Goal: Task Accomplishment & Management: Manage account settings

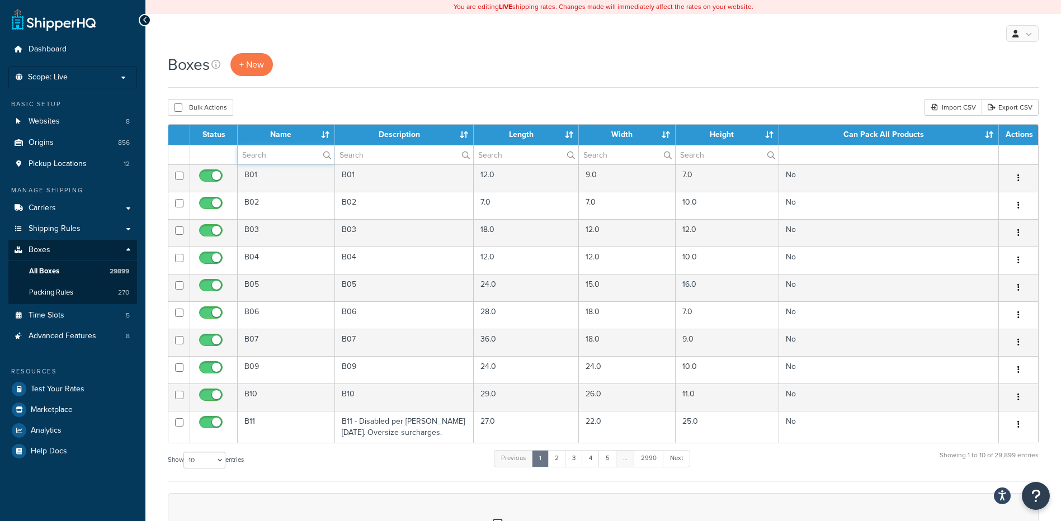
click at [257, 160] on input "text" at bounding box center [286, 154] width 97 height 19
paste input "30WCW2"
type input "30WCW2"
click at [303, 101] on div "Bulk Actions Duplicate Delete Import CSV Export CSV" at bounding box center [603, 107] width 871 height 17
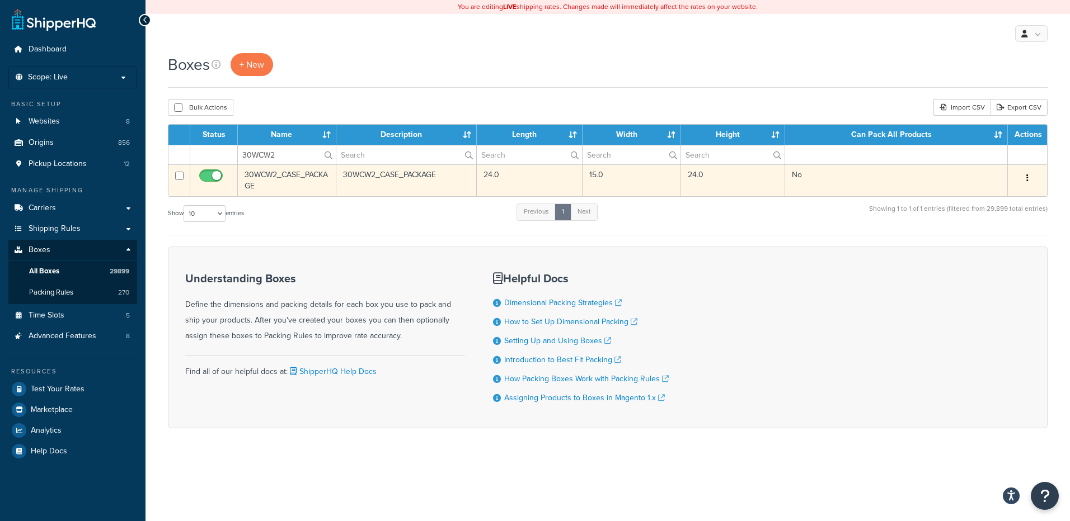
click at [1027, 174] on icon "button" at bounding box center [1027, 178] width 2 height 8
click at [985, 241] on link "Delete" at bounding box center [990, 245] width 88 height 23
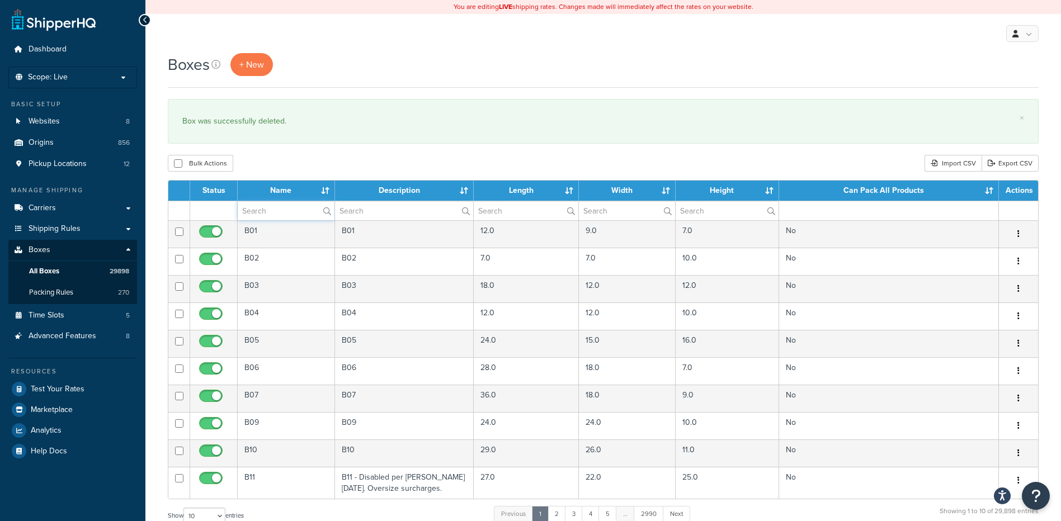
click at [275, 210] on input "text" at bounding box center [286, 210] width 97 height 19
paste input "14W400"
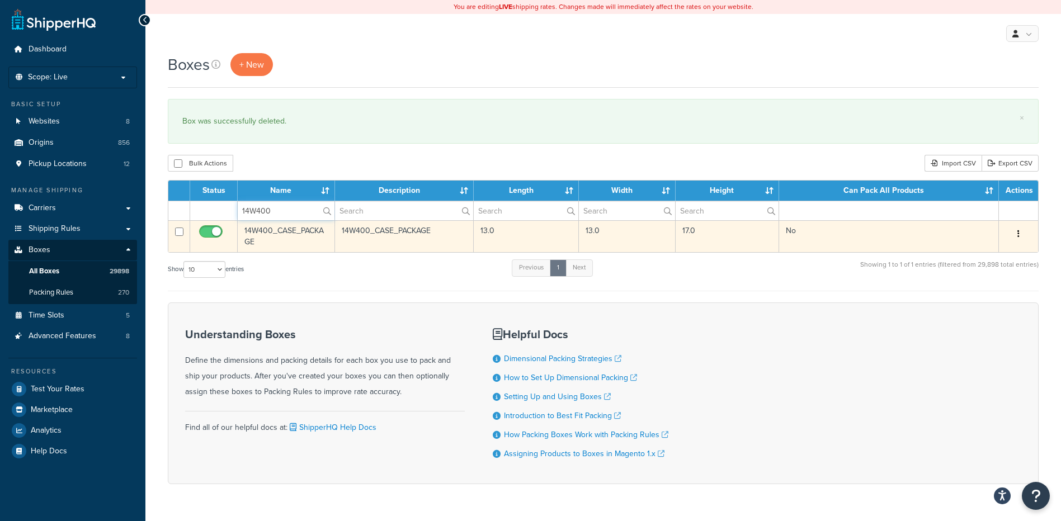
type input "14W400"
click at [1017, 243] on button "button" at bounding box center [1019, 234] width 16 height 18
click at [991, 298] on link "Delete" at bounding box center [982, 301] width 88 height 23
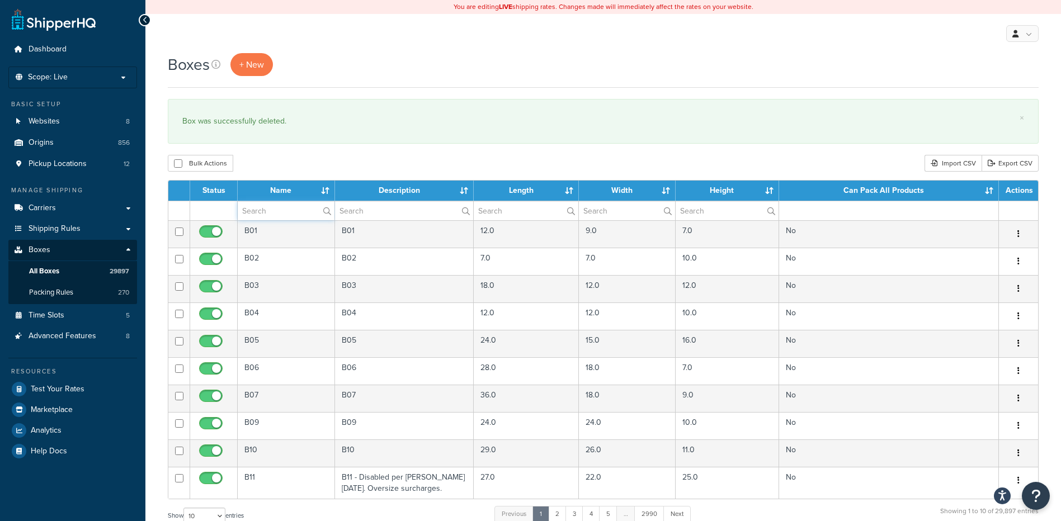
click at [257, 211] on input "text" at bounding box center [286, 210] width 97 height 19
paste input "30W5AE"
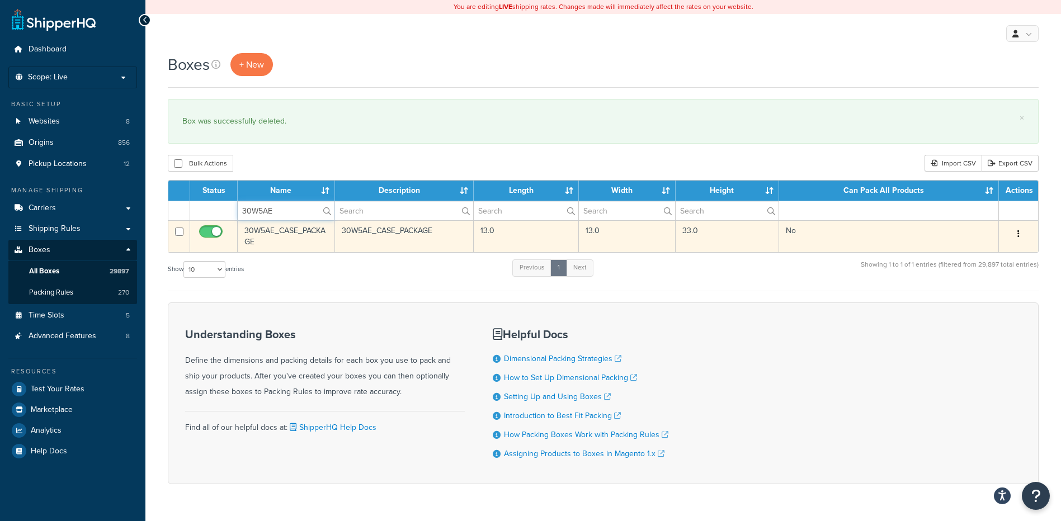
type input "30W5AE"
click at [1019, 234] on icon "button" at bounding box center [1019, 234] width 2 height 8
click at [968, 307] on link "Delete" at bounding box center [982, 301] width 88 height 23
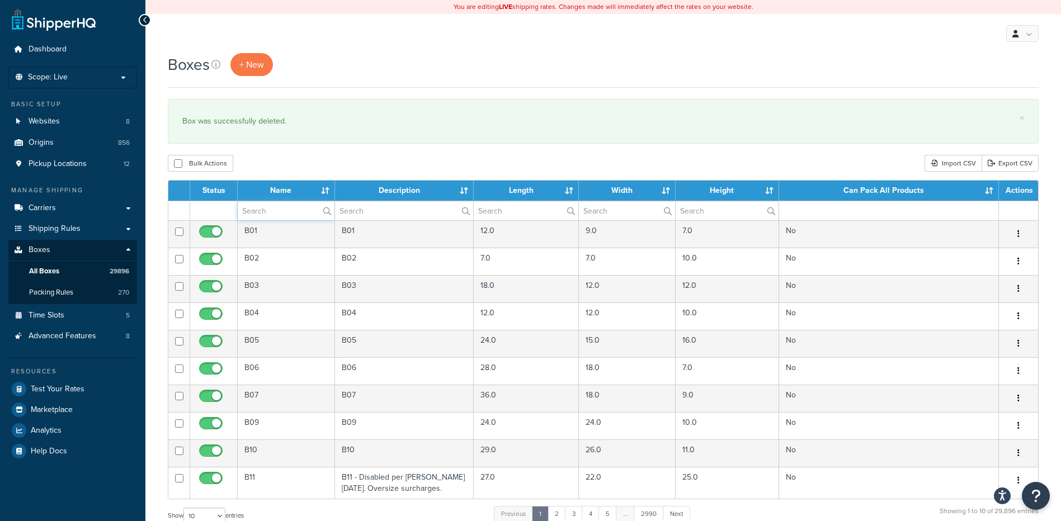
click at [296, 211] on input "text" at bounding box center [286, 210] width 97 height 19
paste input "67WP08"
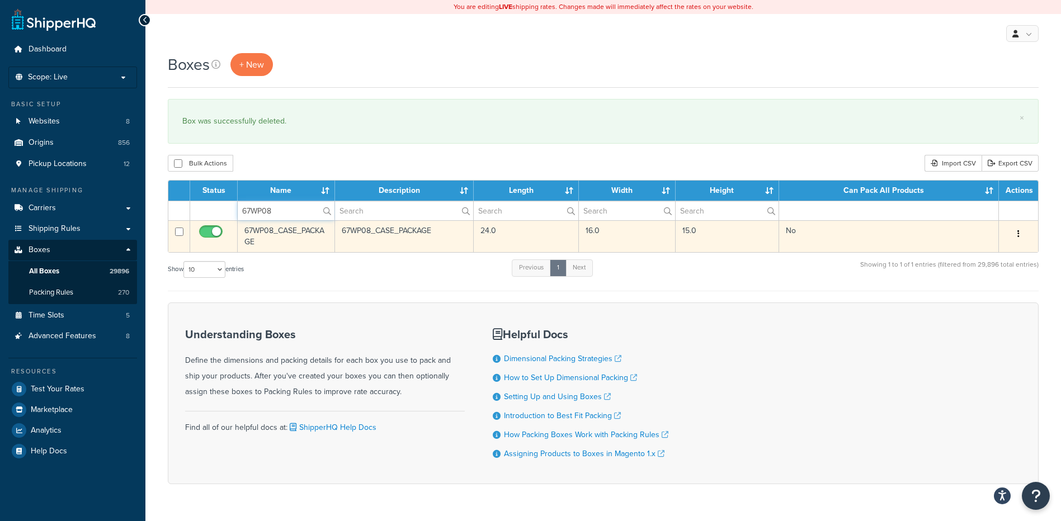
type input "67WP08"
click at [1023, 229] on button "button" at bounding box center [1019, 234] width 16 height 18
click at [969, 306] on link "Delete" at bounding box center [982, 301] width 88 height 23
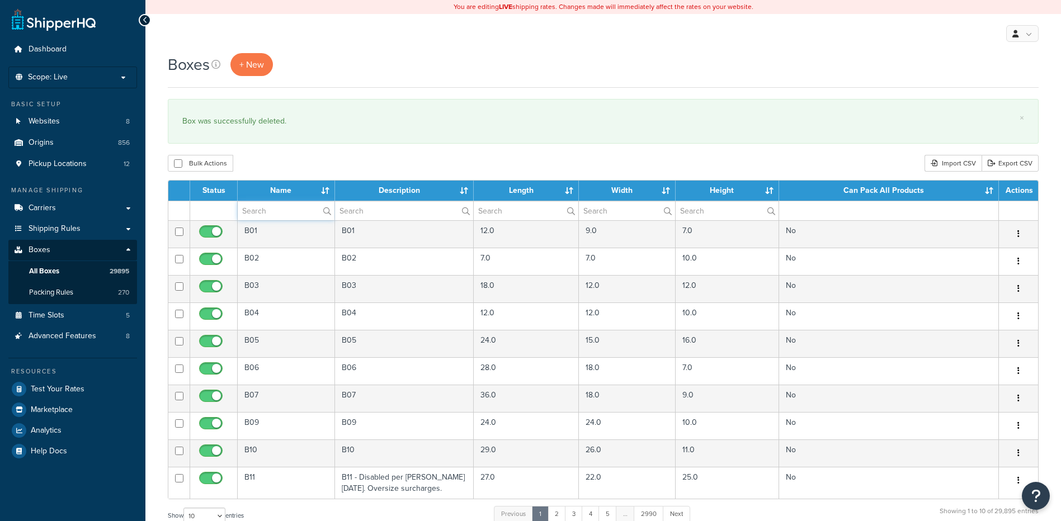
click at [277, 214] on input "text" at bounding box center [286, 210] width 97 height 19
paste input "67WP16"
type input "67WP16"
click at [299, 163] on div "Bulk Actions Duplicate [GEOGRAPHIC_DATA] Import CSV Export CSV" at bounding box center [603, 163] width 871 height 17
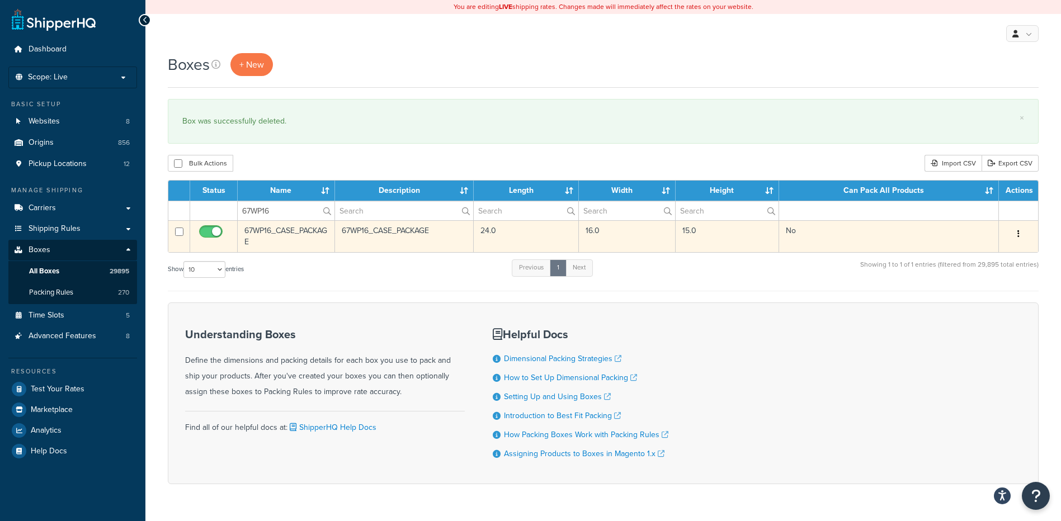
click at [1019, 233] on icon "button" at bounding box center [1019, 234] width 2 height 8
click at [990, 304] on link "Delete" at bounding box center [982, 301] width 88 height 23
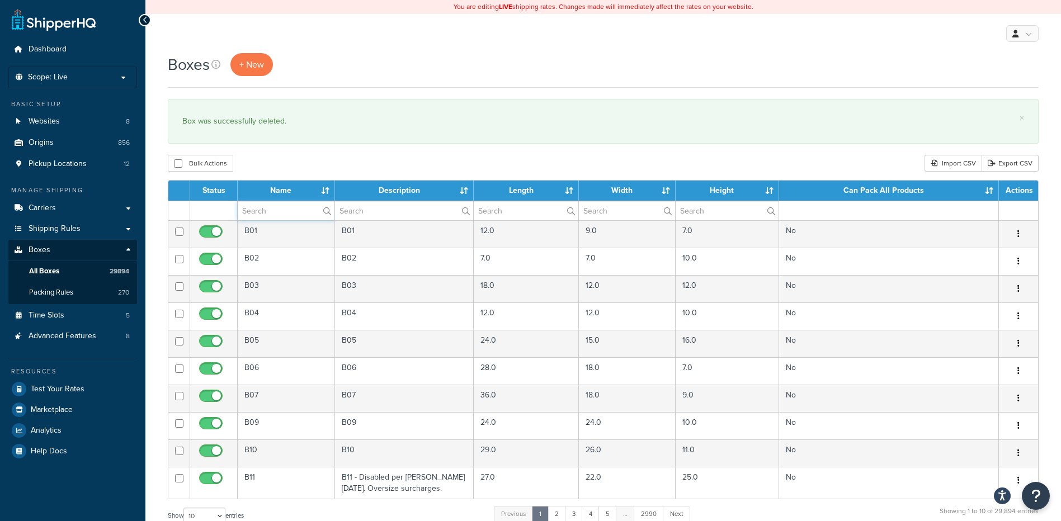
click at [296, 211] on input "text" at bounding box center [286, 210] width 97 height 19
paste input "21WMH3"
type input "21WMH3"
click at [323, 165] on div "Bulk Actions Duplicate [GEOGRAPHIC_DATA] Import CSV Export CSV" at bounding box center [603, 163] width 871 height 17
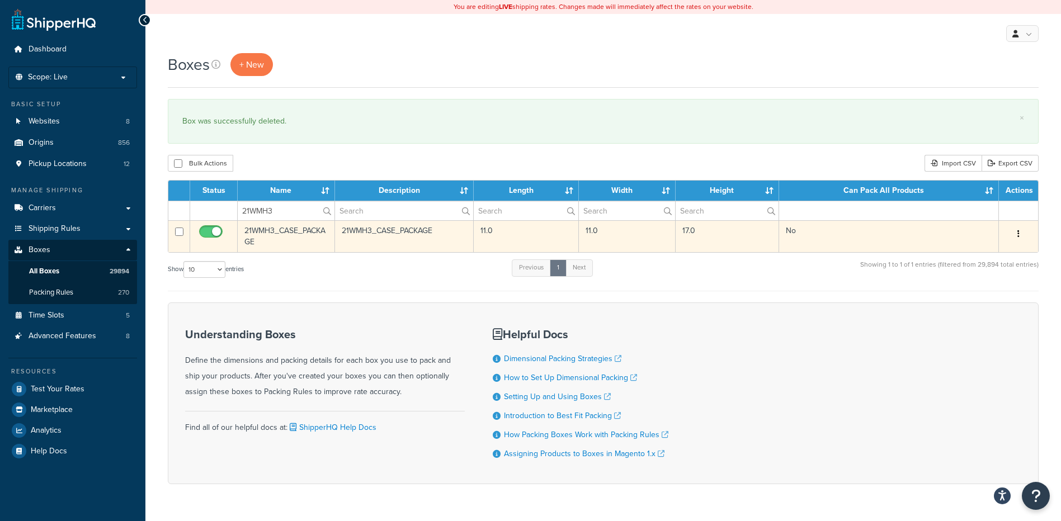
click at [1018, 235] on icon "button" at bounding box center [1019, 234] width 2 height 8
click at [981, 306] on link "Delete" at bounding box center [982, 301] width 88 height 23
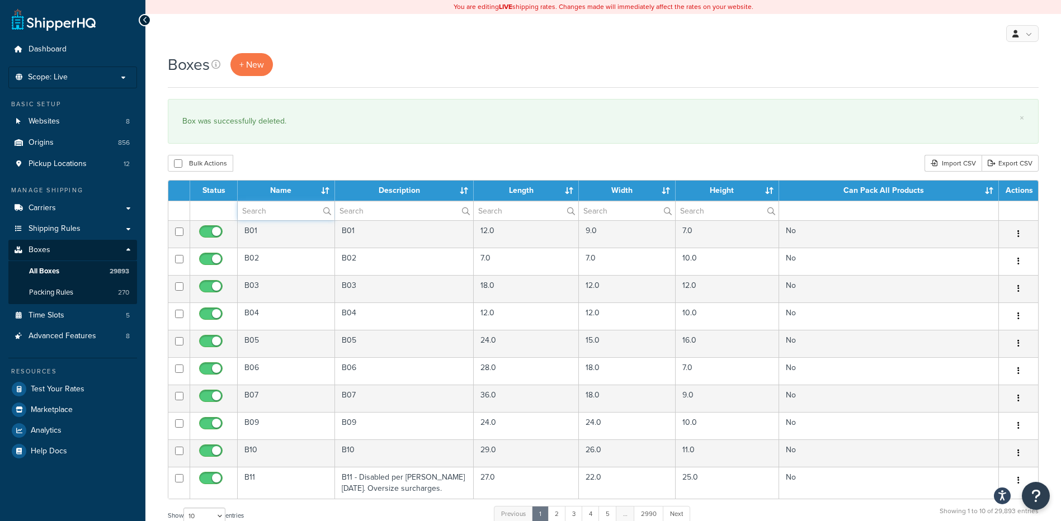
click at [298, 215] on input "text" at bounding box center [286, 210] width 97 height 19
paste input "21WML3"
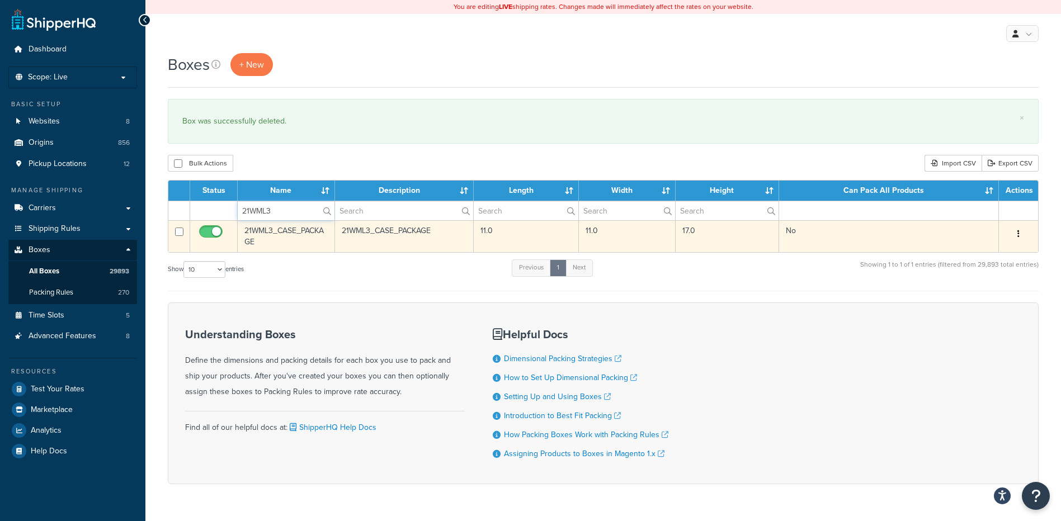
type input "21WML3"
click at [1017, 234] on button "button" at bounding box center [1019, 234] width 16 height 18
click at [976, 300] on link "Delete" at bounding box center [982, 301] width 88 height 23
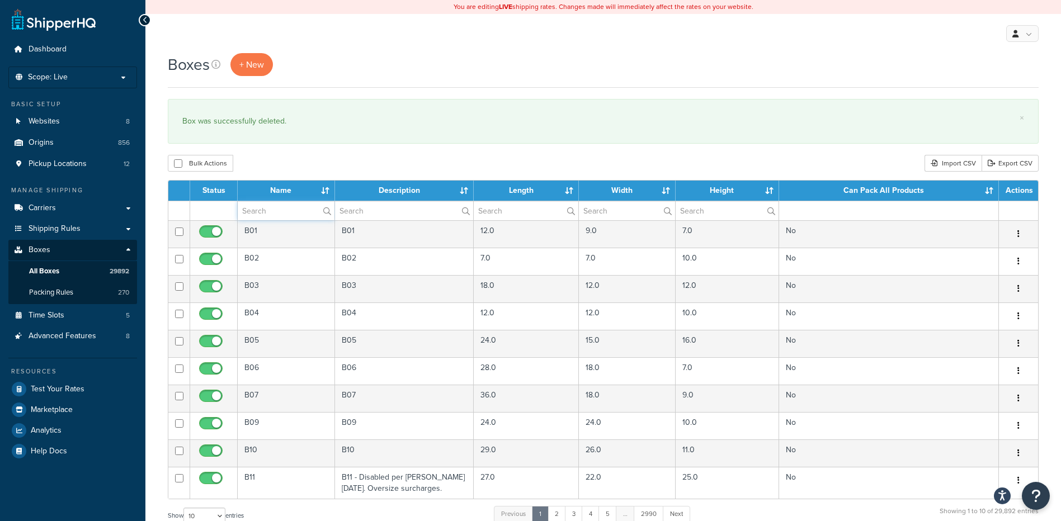
click at [299, 209] on input "text" at bounding box center [286, 210] width 97 height 19
paste input "26BLCV"
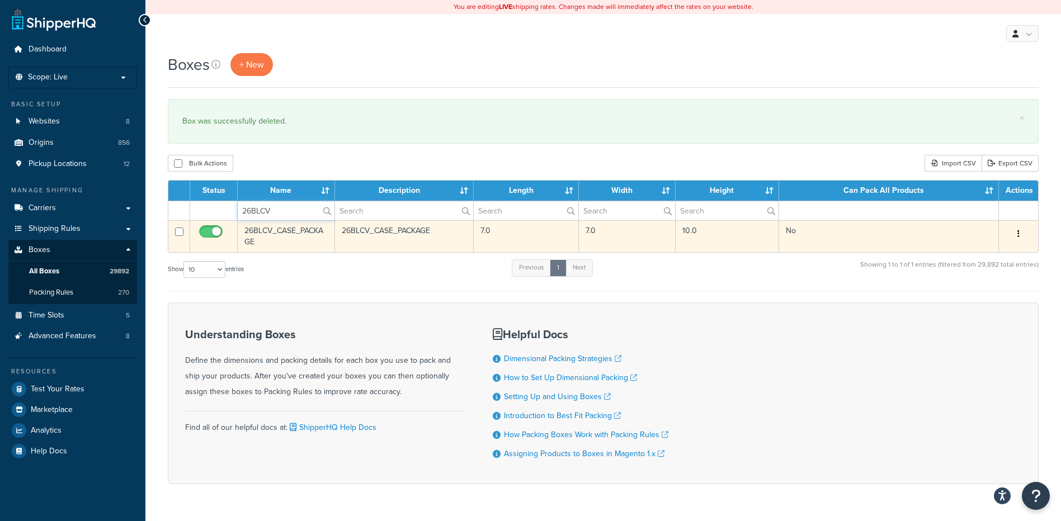
type input "26BLCV"
click at [1023, 236] on button "button" at bounding box center [1019, 234] width 16 height 18
click at [993, 305] on link "Delete" at bounding box center [982, 301] width 88 height 23
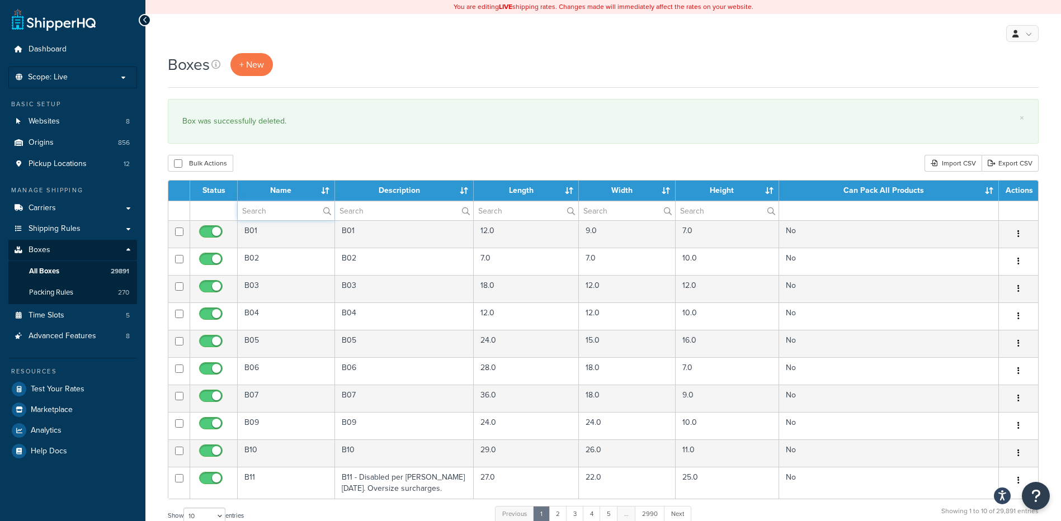
click at [271, 206] on input "text" at bounding box center [286, 210] width 97 height 19
paste input "21W2FR"
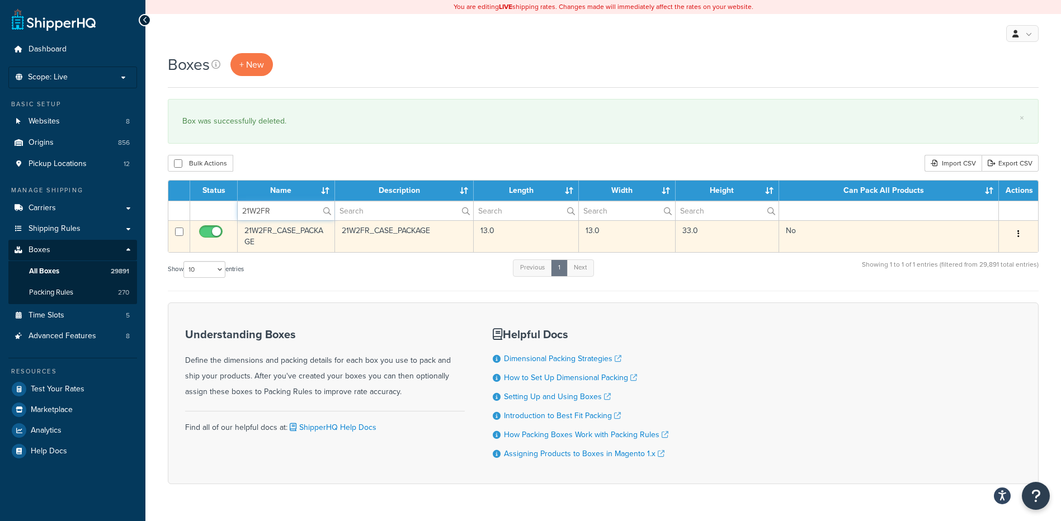
type input "21W2FR"
click at [1015, 237] on button "button" at bounding box center [1019, 234] width 16 height 18
click at [958, 298] on link "Delete" at bounding box center [982, 301] width 88 height 23
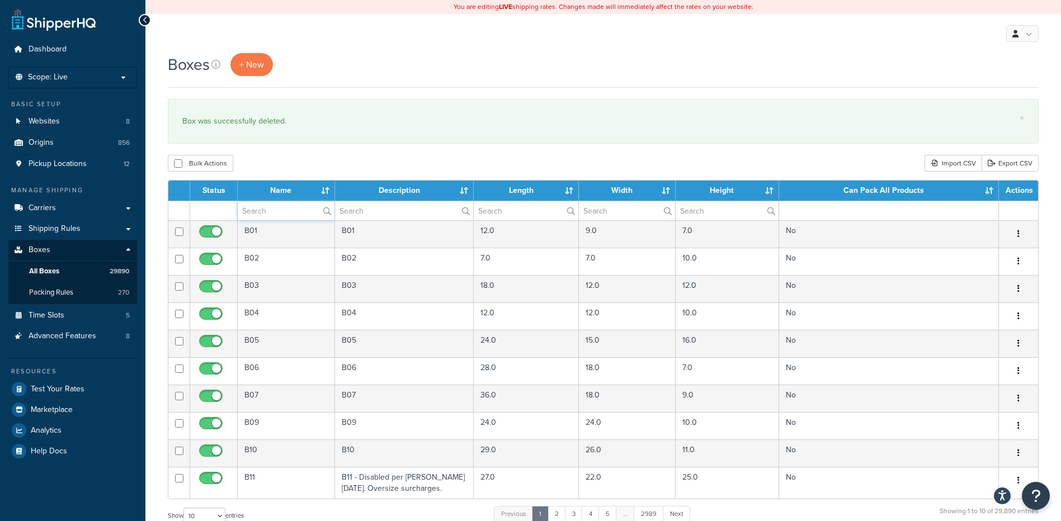
click at [285, 206] on input "text" at bounding box center [286, 210] width 97 height 19
paste input "30WGW3"
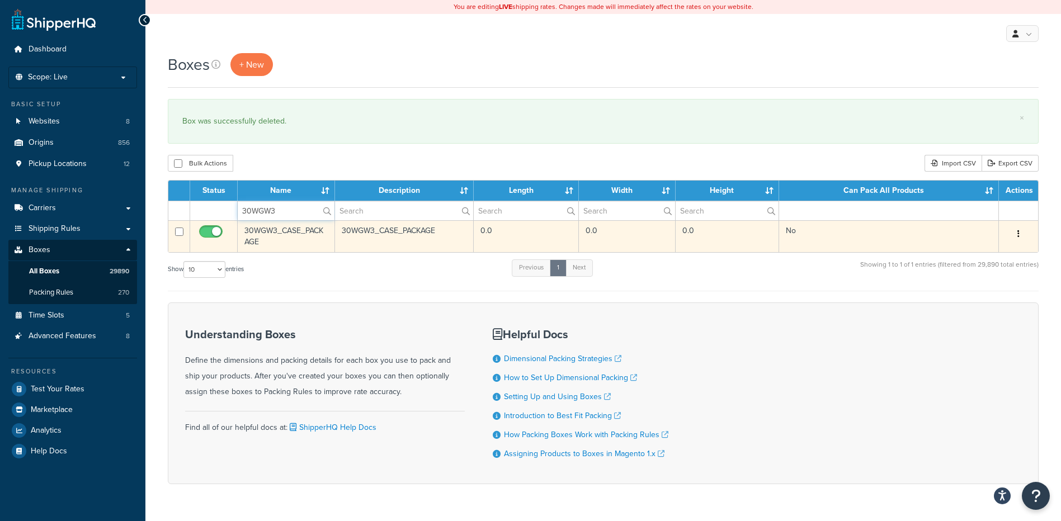
type input "30WGW3"
click at [1016, 231] on button "button" at bounding box center [1019, 234] width 16 height 18
click at [995, 293] on link "Delete" at bounding box center [982, 301] width 88 height 23
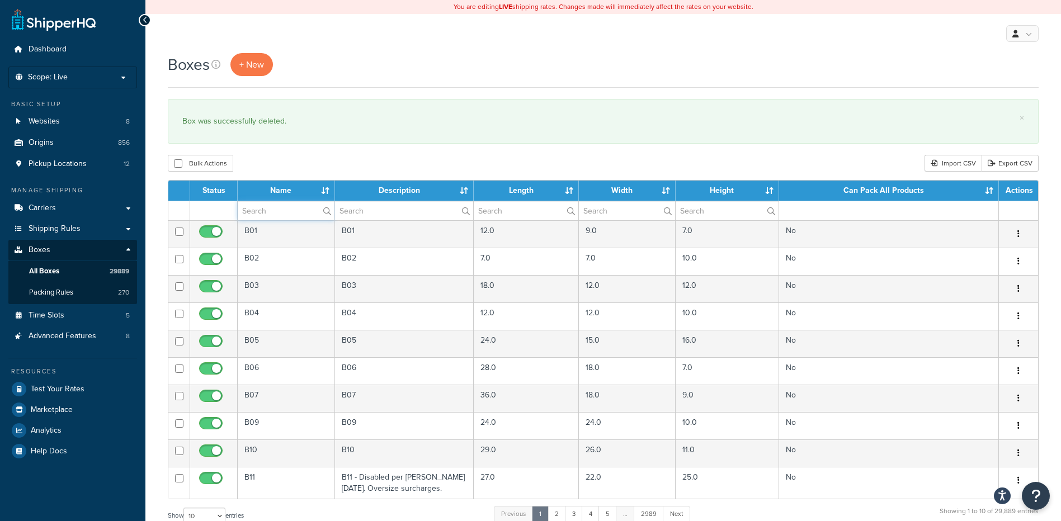
click at [275, 214] on input "text" at bounding box center [286, 210] width 97 height 19
paste input "30WBUN"
type input "30WBUN"
click at [319, 158] on div "Bulk Actions Duplicate [GEOGRAPHIC_DATA] Import CSV Export CSV" at bounding box center [603, 163] width 871 height 17
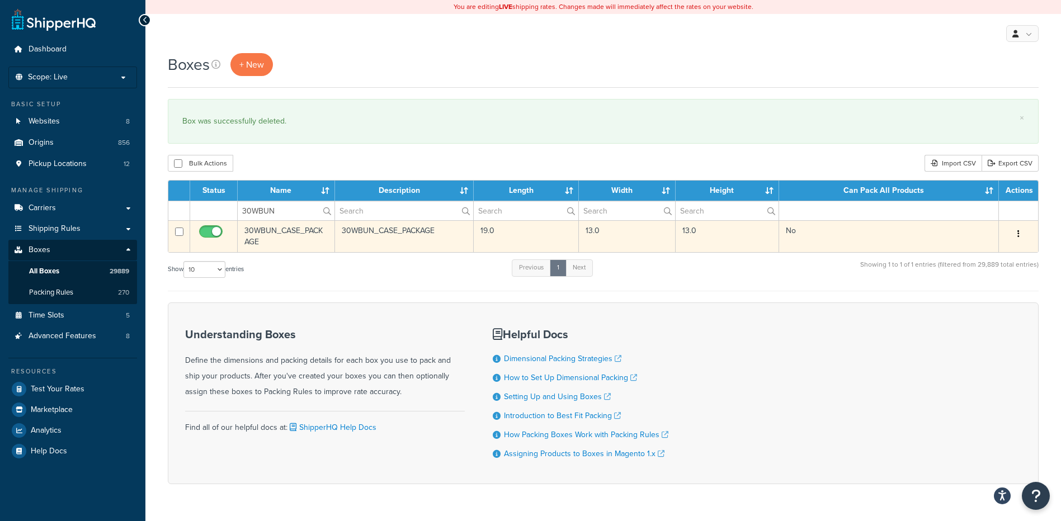
click at [1013, 235] on button "button" at bounding box center [1019, 234] width 16 height 18
click at [974, 300] on link "Delete" at bounding box center [982, 301] width 88 height 23
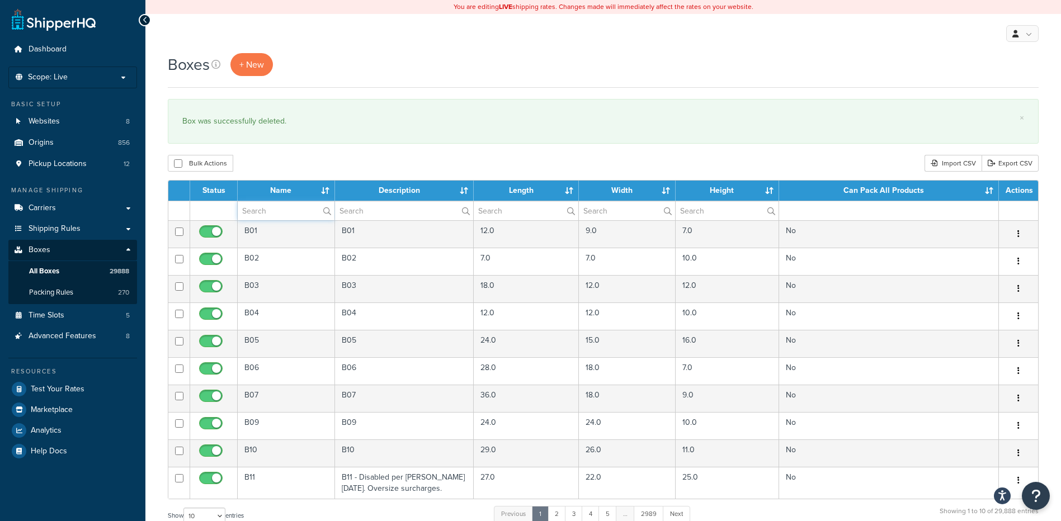
click at [294, 209] on input "text" at bounding box center [286, 210] width 97 height 19
paste input "68B2CB"
type input "68B2CB"
click at [305, 166] on div "Bulk Actions Duplicate Delete Import CSV Export CSV" at bounding box center [603, 163] width 871 height 17
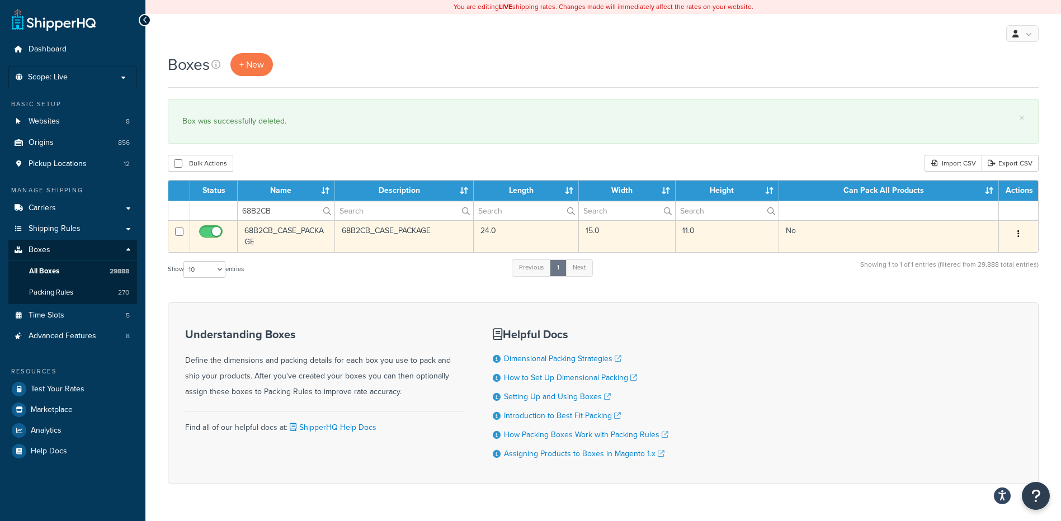
click at [1022, 232] on button "button" at bounding box center [1019, 234] width 16 height 18
click at [987, 299] on link "Delete" at bounding box center [982, 301] width 88 height 23
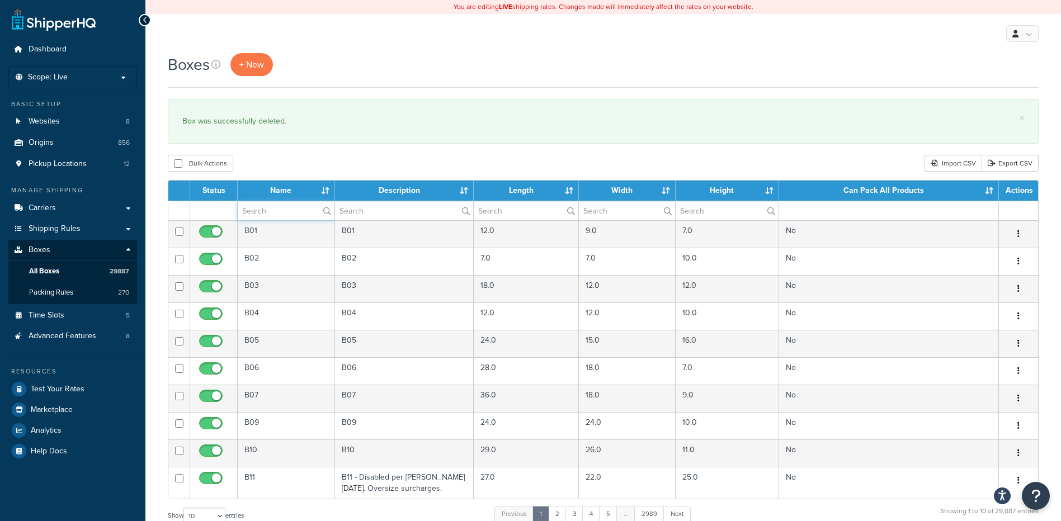
click at [275, 210] on input "text" at bounding box center [286, 210] width 97 height 19
paste input "56W5NN"
type input "56W5NN"
click at [325, 165] on div "Bulk Actions Duplicate [GEOGRAPHIC_DATA] Import CSV Export CSV" at bounding box center [603, 163] width 871 height 17
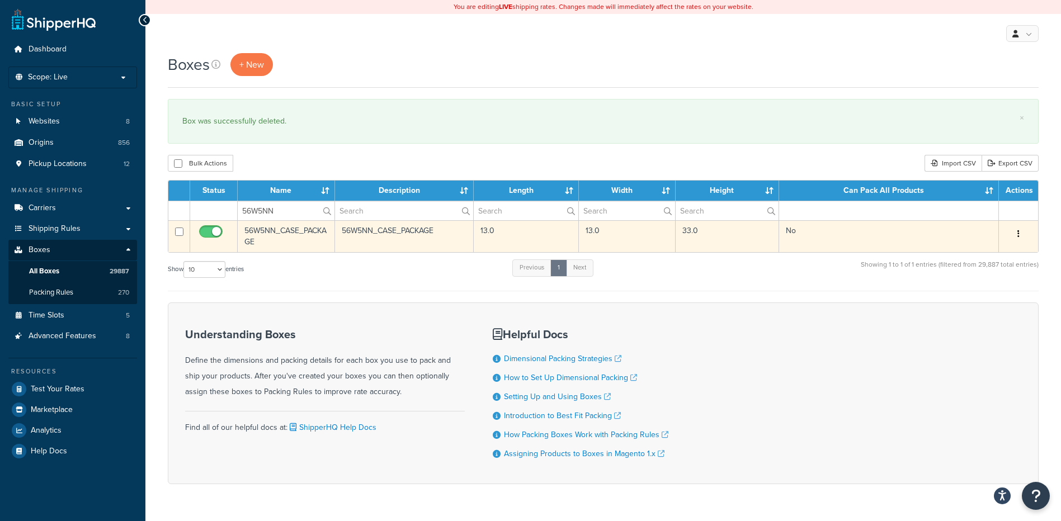
click at [1019, 232] on icon "button" at bounding box center [1019, 234] width 2 height 8
click at [981, 300] on link "Delete" at bounding box center [982, 301] width 88 height 23
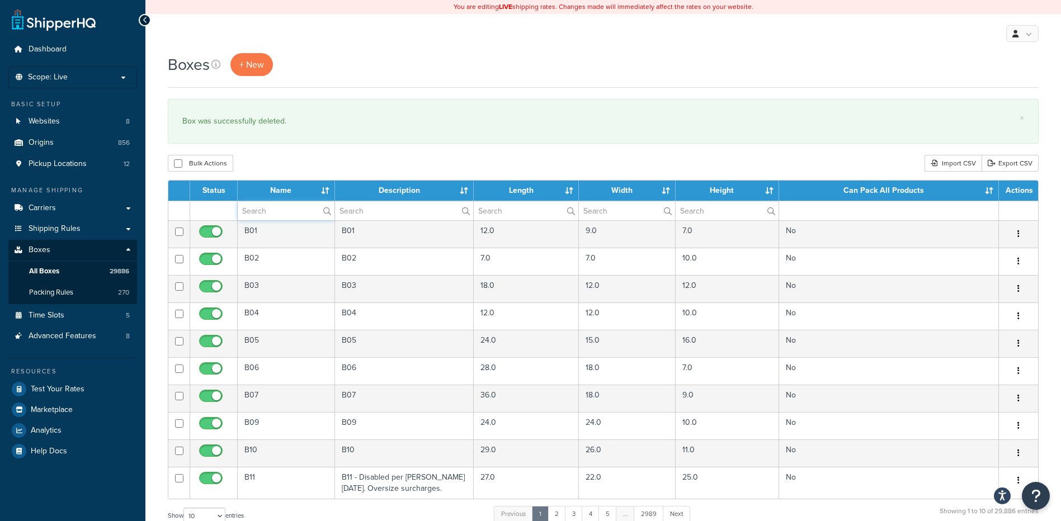
click at [273, 214] on input "text" at bounding box center [286, 210] width 97 height 19
paste input "30WDLO"
type input "30WDLO"
click at [293, 159] on div "Bulk Actions Duplicate [GEOGRAPHIC_DATA] Import CSV Export CSV" at bounding box center [603, 163] width 871 height 17
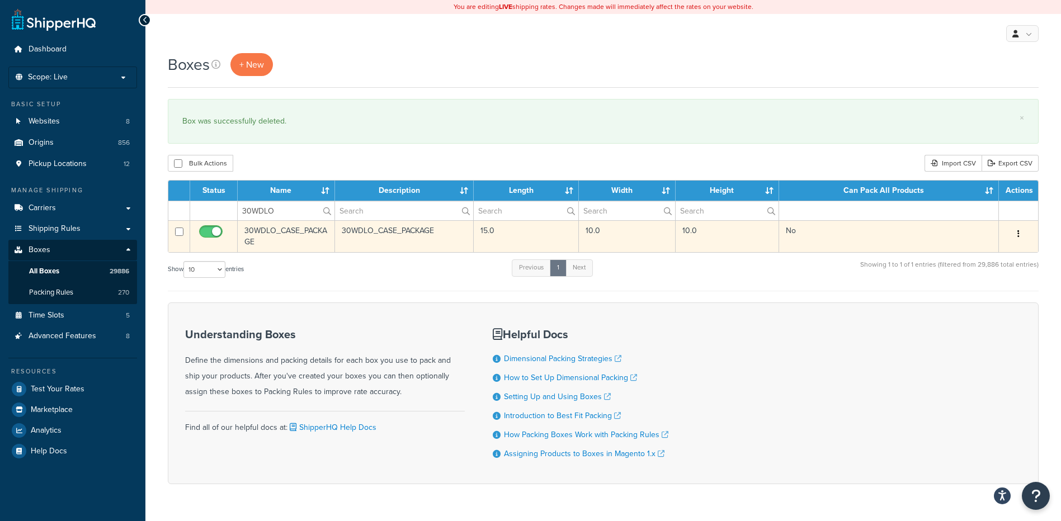
click at [1024, 232] on button "button" at bounding box center [1019, 234] width 16 height 18
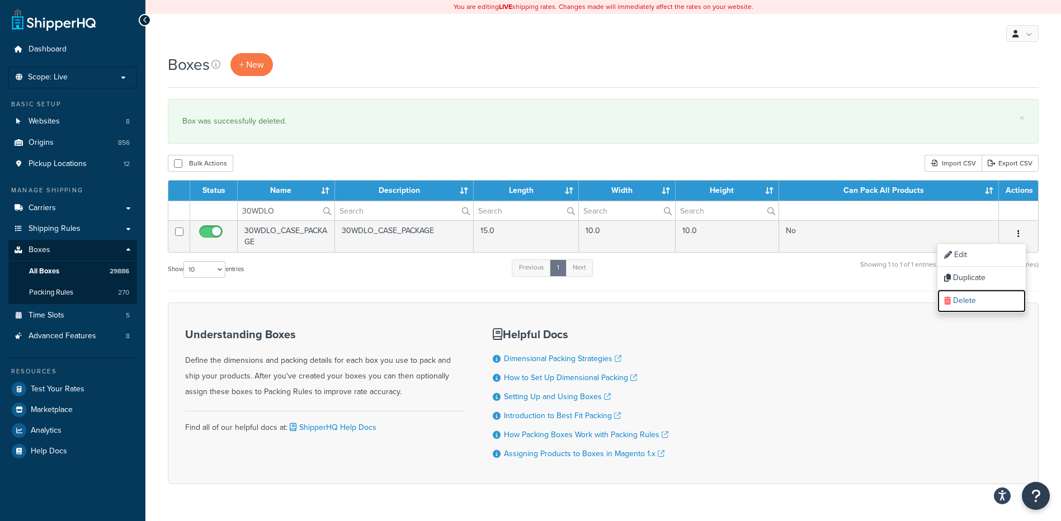
click at [998, 304] on link "Delete" at bounding box center [982, 301] width 88 height 23
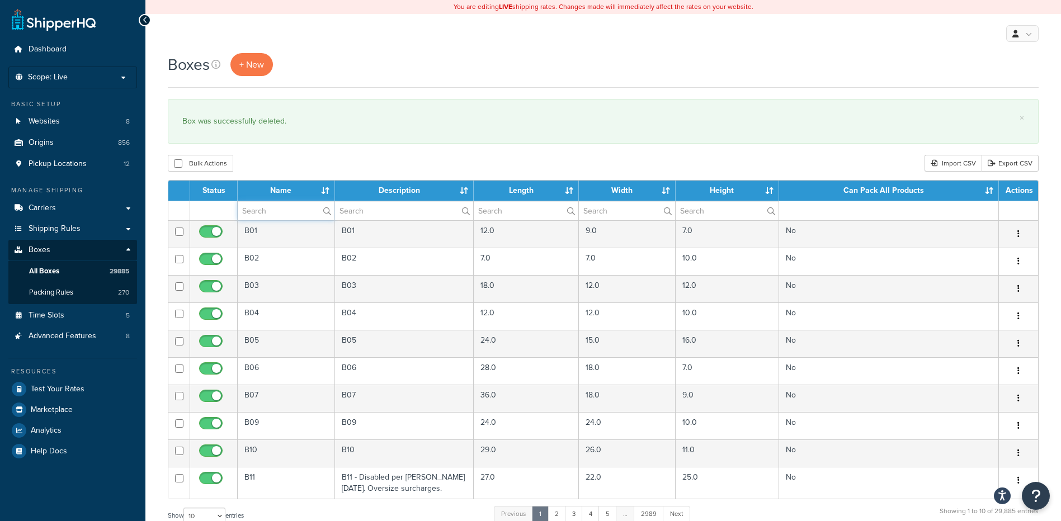
click at [288, 210] on input "text" at bounding box center [286, 210] width 97 height 19
paste input "37WUBR"
type input "37WUBR"
click at [293, 158] on div "Bulk Actions Duplicate Delete Import CSV Export CSV" at bounding box center [603, 163] width 871 height 17
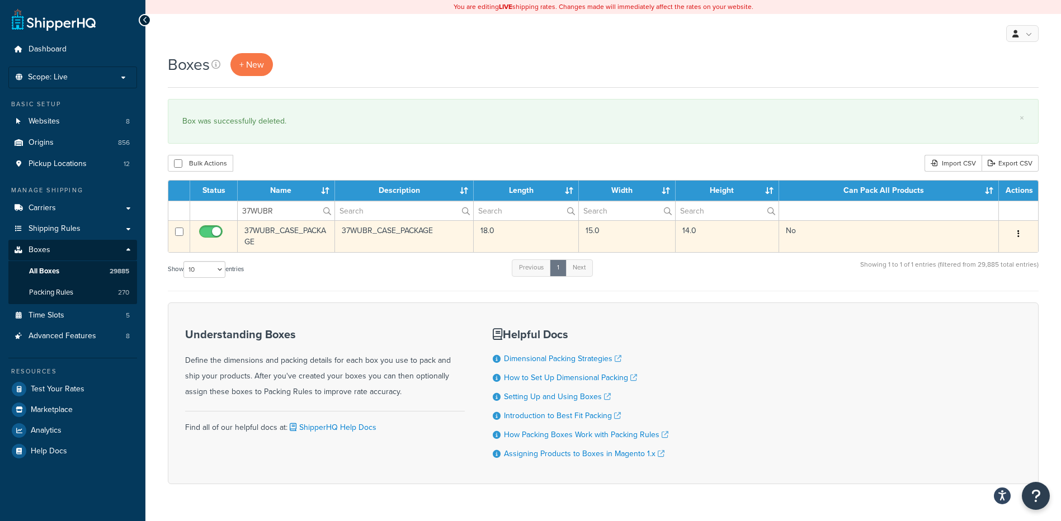
click at [1025, 231] on button "button" at bounding box center [1019, 234] width 16 height 18
click at [984, 305] on link "Delete" at bounding box center [982, 301] width 88 height 23
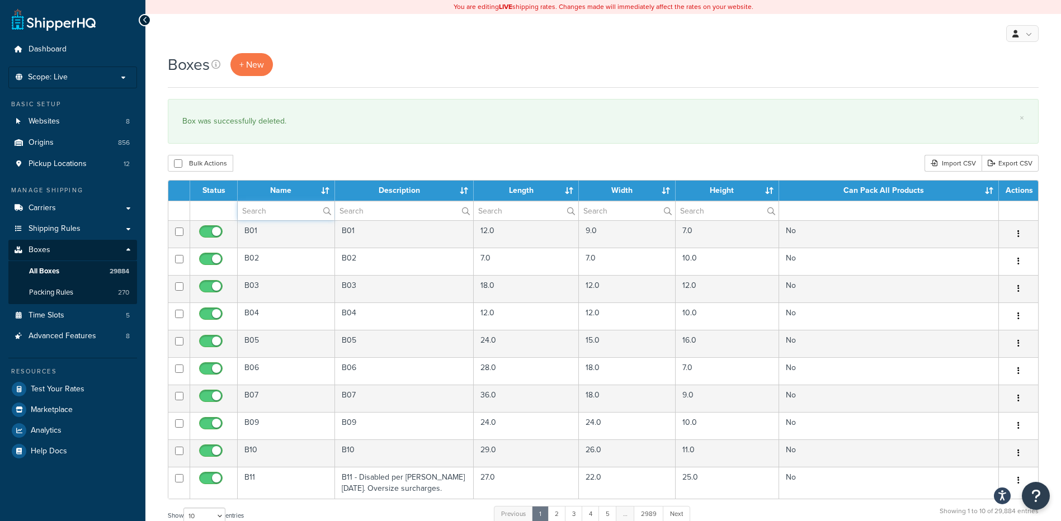
click at [293, 210] on input "text" at bounding box center [286, 210] width 97 height 19
paste input "30BW82"
type input "30BW82"
click at [319, 154] on div "Boxes + New × Box was successfully deleted. Bulk Actions Duplicate Delete Impor…" at bounding box center [603, 411] width 916 height 717
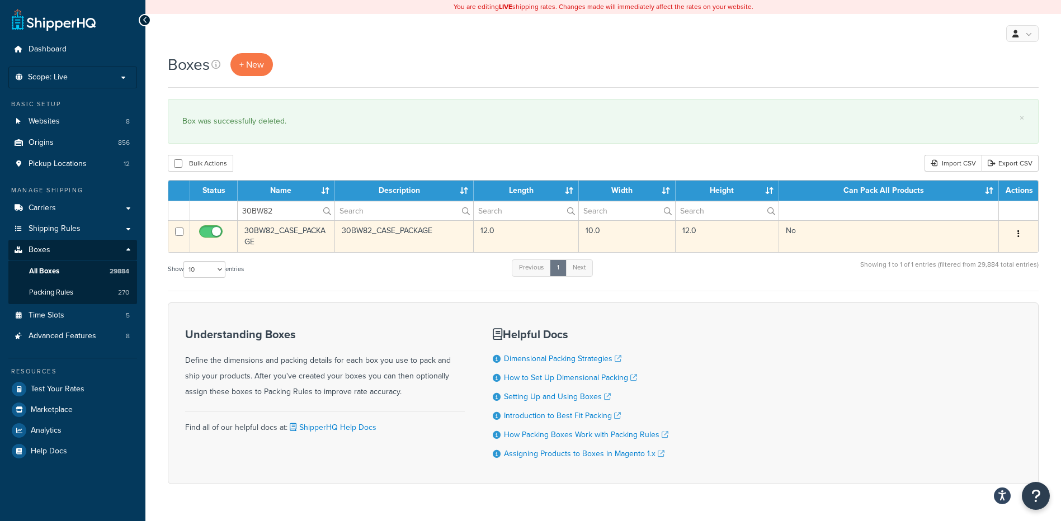
click at [1019, 236] on icon "button" at bounding box center [1019, 234] width 2 height 8
click at [1002, 306] on link "Delete" at bounding box center [982, 301] width 88 height 23
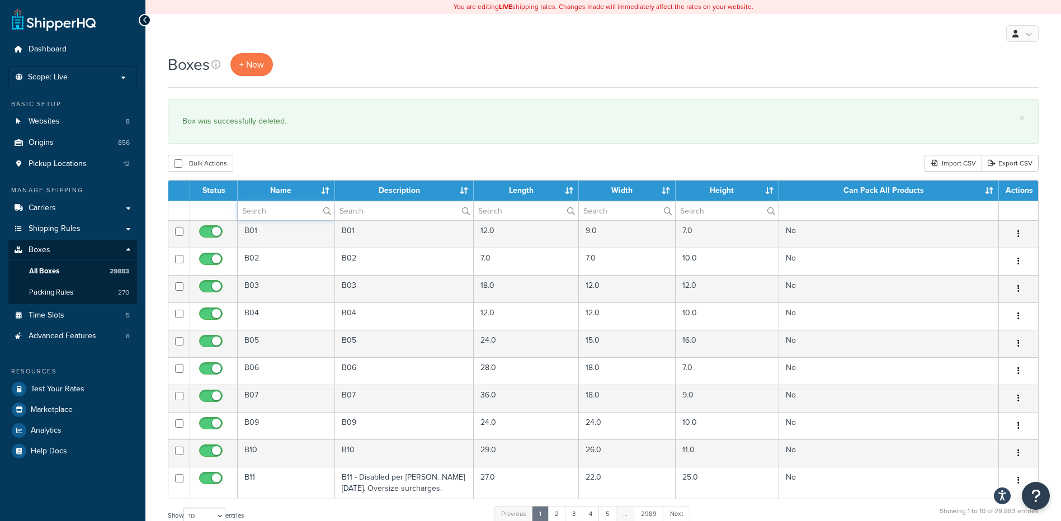
paste input "30WB54"
click at [285, 213] on input "text" at bounding box center [286, 210] width 97 height 19
type input "30WB54"
click at [300, 161] on div "Bulk Actions Duplicate [GEOGRAPHIC_DATA] Import CSV Export CSV" at bounding box center [603, 163] width 871 height 17
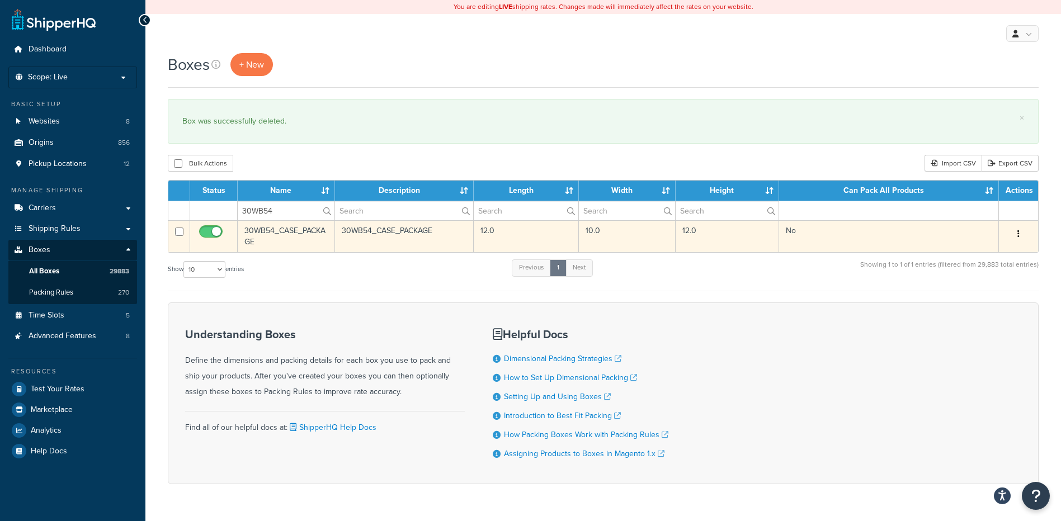
click at [1019, 231] on icon "button" at bounding box center [1019, 234] width 2 height 8
click at [971, 299] on link "Delete" at bounding box center [982, 301] width 88 height 23
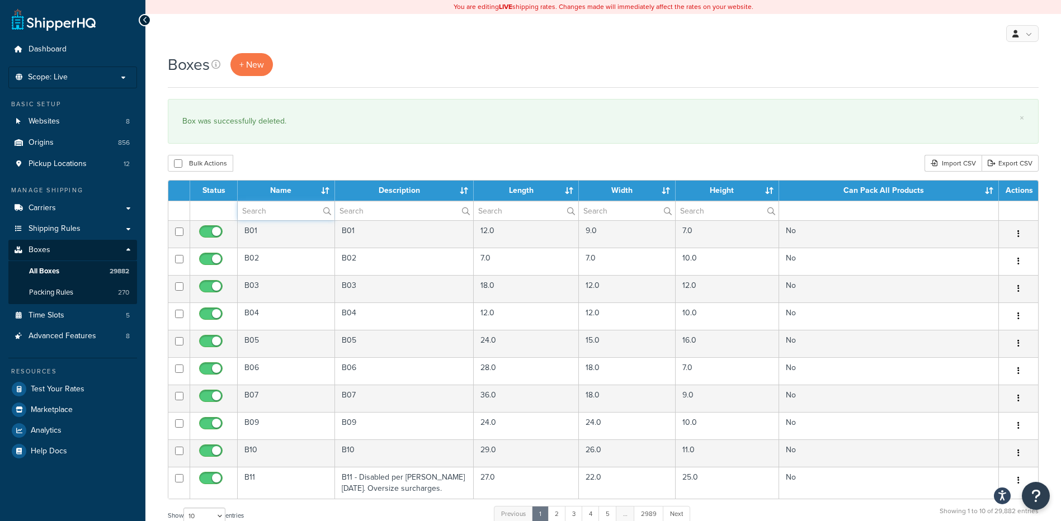
click at [276, 218] on input "text" at bounding box center [286, 210] width 97 height 19
paste input "30WB55"
type input "30WB55"
click at [365, 162] on div "Bulk Actions Duplicate Delete Import CSV Export CSV" at bounding box center [603, 163] width 871 height 17
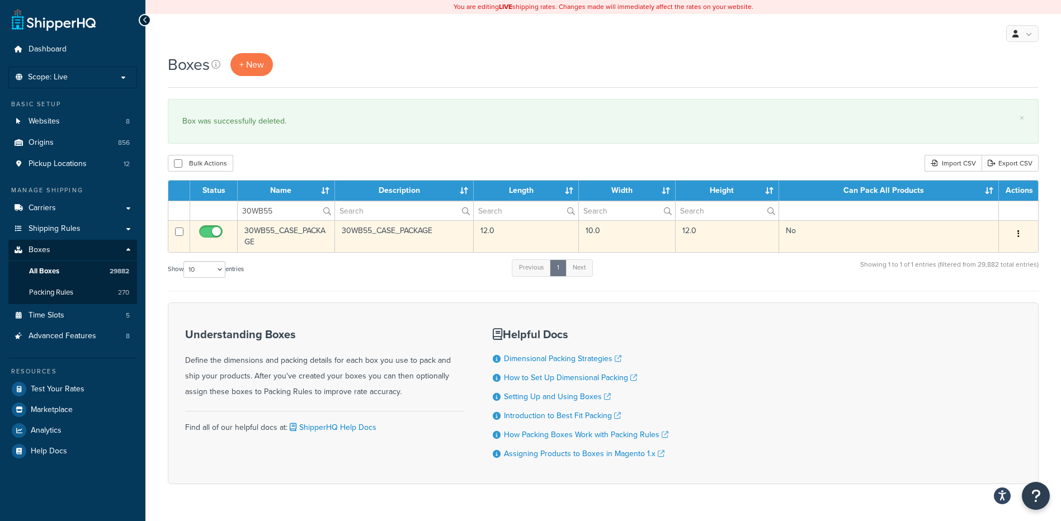
click at [1019, 234] on icon "button" at bounding box center [1019, 234] width 2 height 8
click at [975, 302] on link "Delete" at bounding box center [982, 301] width 88 height 23
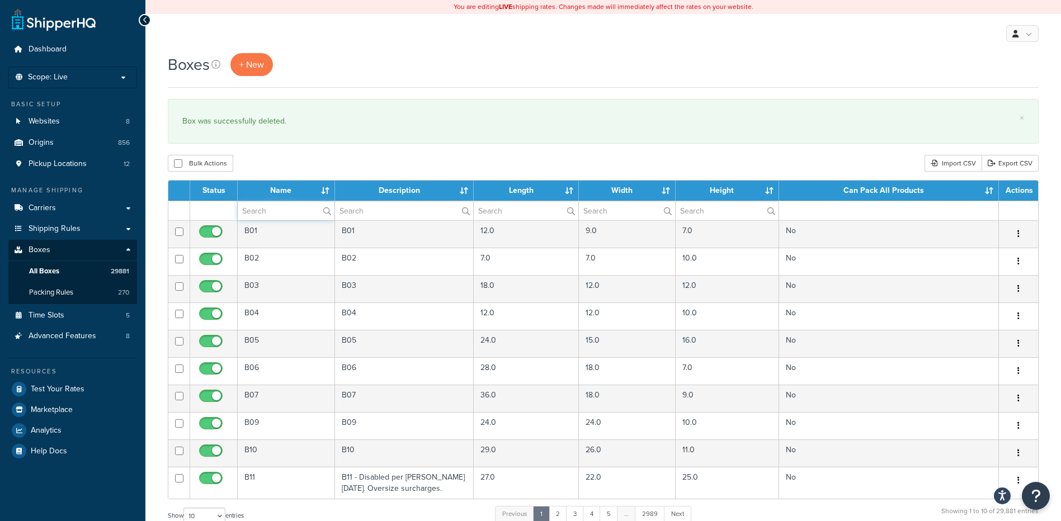
click at [280, 201] on input "text" at bounding box center [286, 210] width 97 height 19
paste input "30WB57"
type input "30WB57"
click at [291, 153] on div "Boxes + New × Box was successfully deleted. Bulk Actions Duplicate Delete Impor…" at bounding box center [603, 411] width 916 height 717
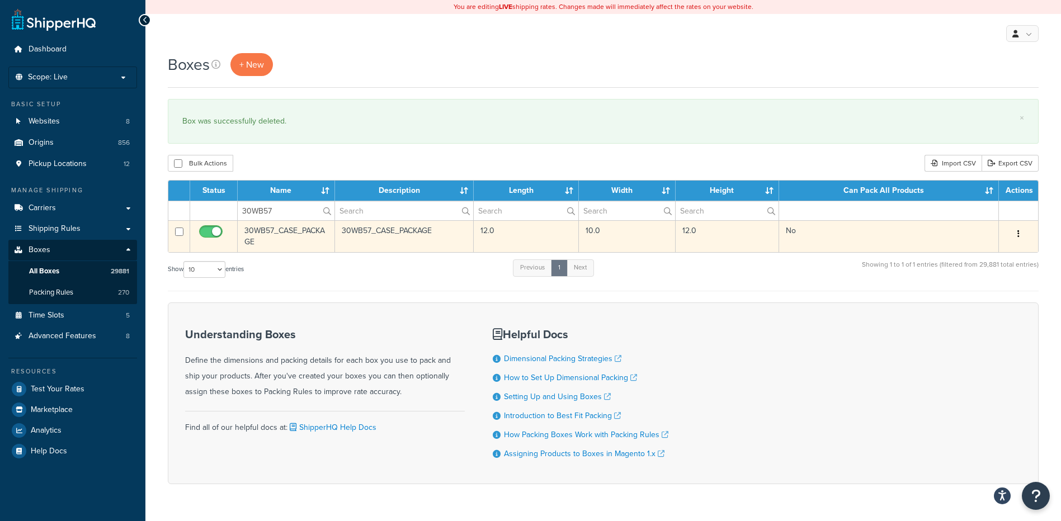
click at [1017, 235] on button "button" at bounding box center [1019, 234] width 16 height 18
click at [960, 299] on link "Delete" at bounding box center [982, 301] width 88 height 23
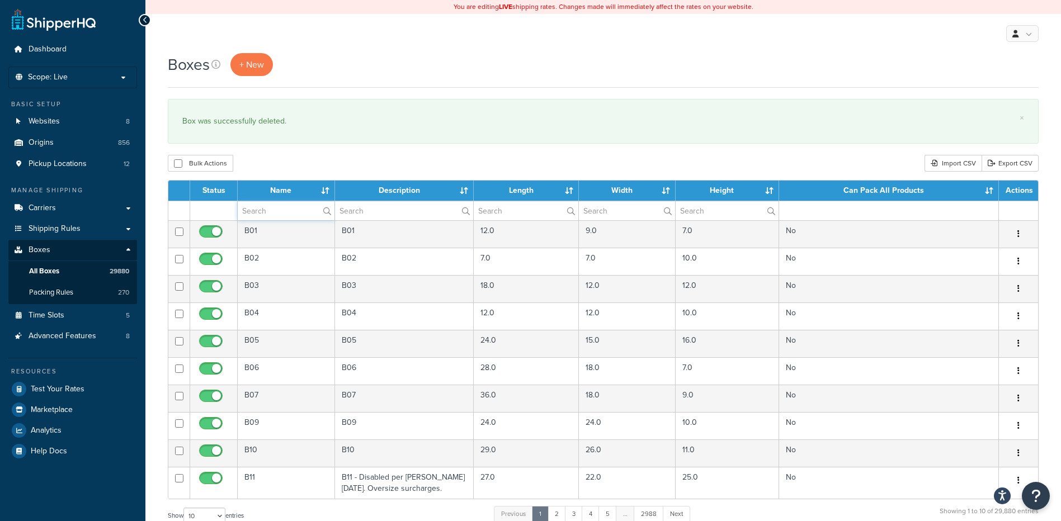
click at [274, 210] on input "text" at bounding box center [286, 210] width 97 height 19
paste input "37BA00"
type input "37BA00"
click at [286, 173] on div "Boxes + New × Box was successfully deleted. Bulk Actions Duplicate Delete Impor…" at bounding box center [603, 411] width 916 height 717
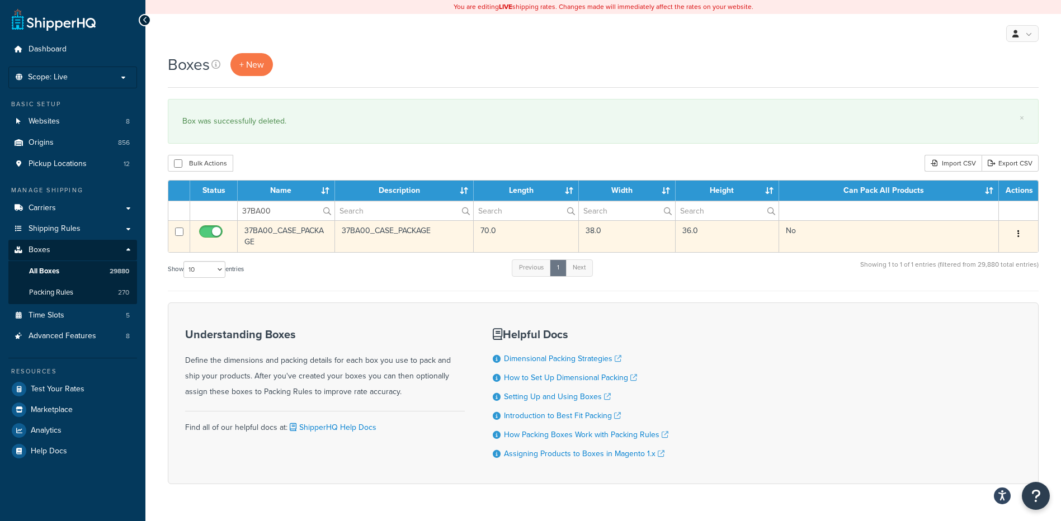
click at [1015, 234] on button "button" at bounding box center [1019, 234] width 16 height 18
click at [1001, 300] on link "Delete" at bounding box center [982, 301] width 88 height 23
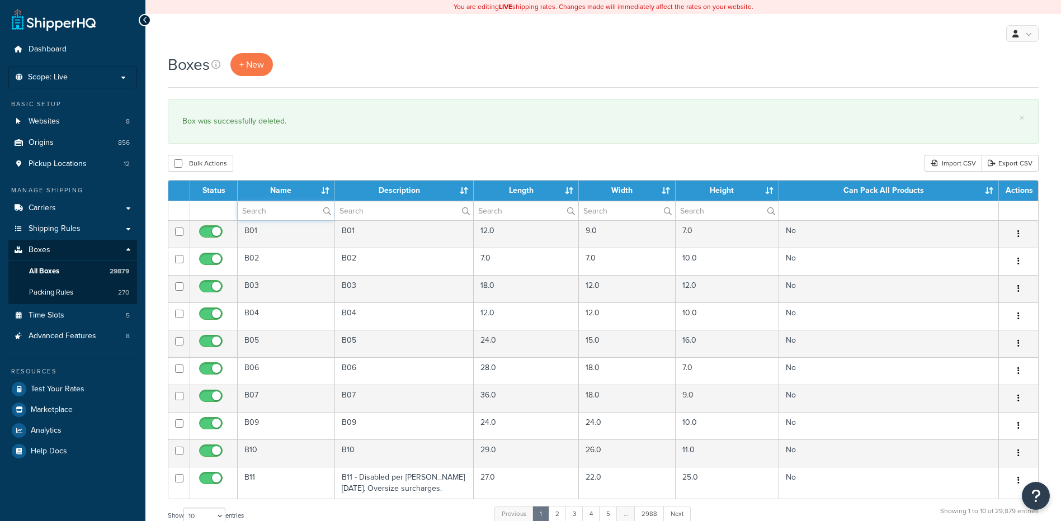
click at [276, 209] on input "text" at bounding box center [286, 210] width 97 height 19
paste input "37BA01"
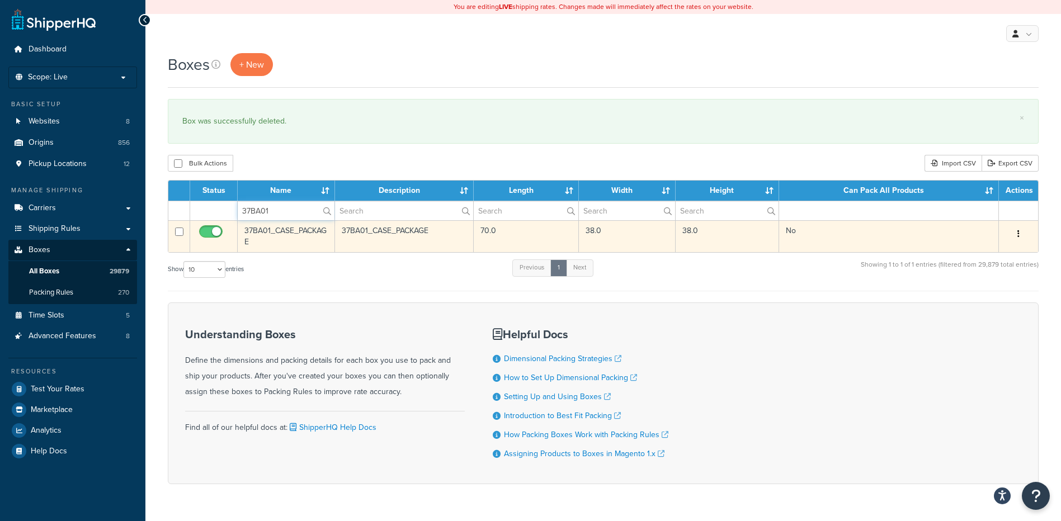
type input "37BA01"
click at [1023, 238] on button "button" at bounding box center [1019, 234] width 16 height 18
click at [1005, 293] on link "Delete" at bounding box center [982, 301] width 88 height 23
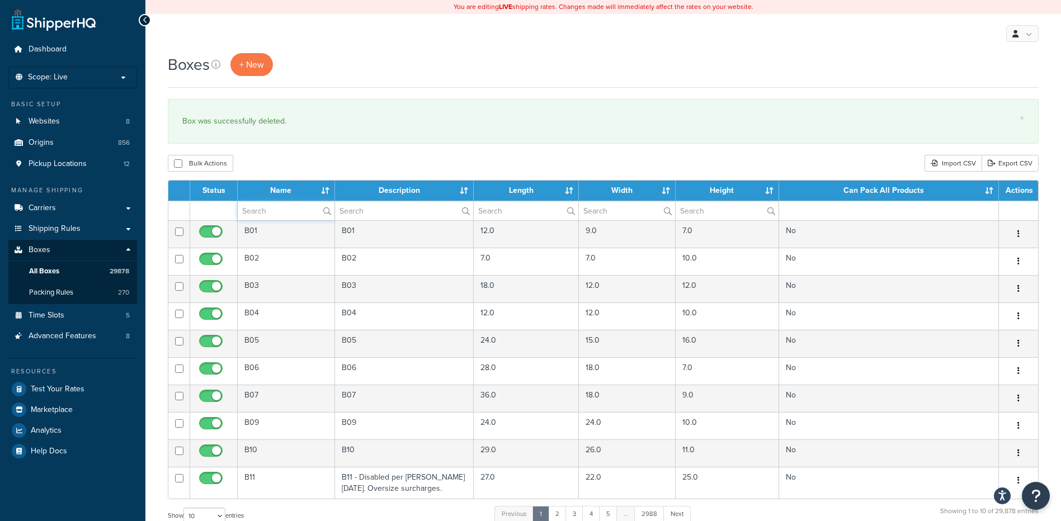
click at [288, 209] on input "text" at bounding box center [286, 210] width 97 height 19
paste input "37BA02"
type input "37BA02"
click at [350, 146] on div "Boxes + New × Box was successfully deleted. Bulk Actions Duplicate [GEOGRAPHIC_…" at bounding box center [603, 411] width 916 height 717
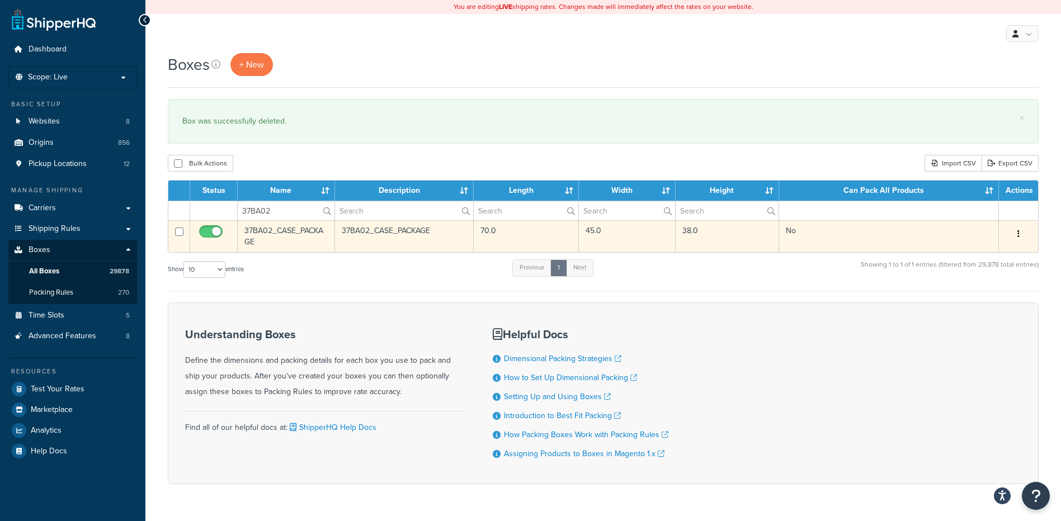
click at [1010, 235] on div "Edit Duplicate Delete" at bounding box center [1019, 234] width 26 height 18
click at [1016, 236] on button "button" at bounding box center [1019, 234] width 16 height 18
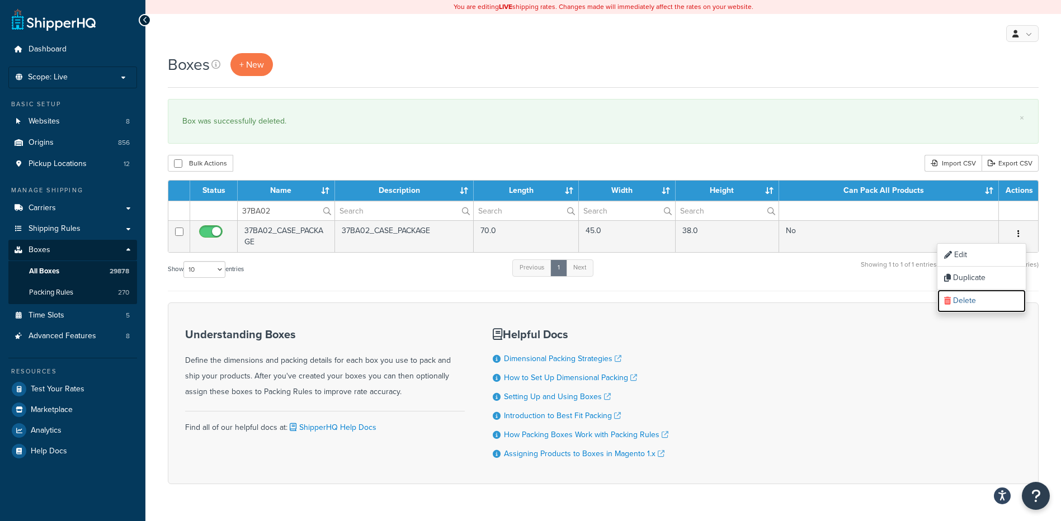
click at [974, 305] on link "Delete" at bounding box center [982, 301] width 88 height 23
click at [593, 36] on div "My Profile Billing Global Settings Contact Us Logout" at bounding box center [603, 33] width 916 height 39
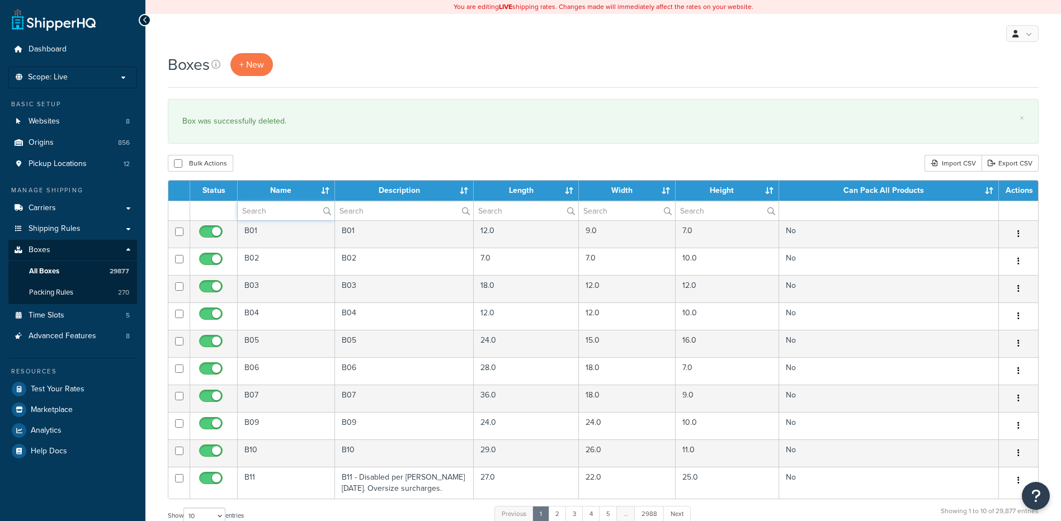
click at [275, 215] on input "text" at bounding box center [286, 210] width 97 height 19
paste input "37BA03"
type input "37BA03"
click at [288, 175] on div "Boxes + New × Box was successfully deleted. Bulk Actions Duplicate [GEOGRAPHIC_…" at bounding box center [603, 411] width 916 height 717
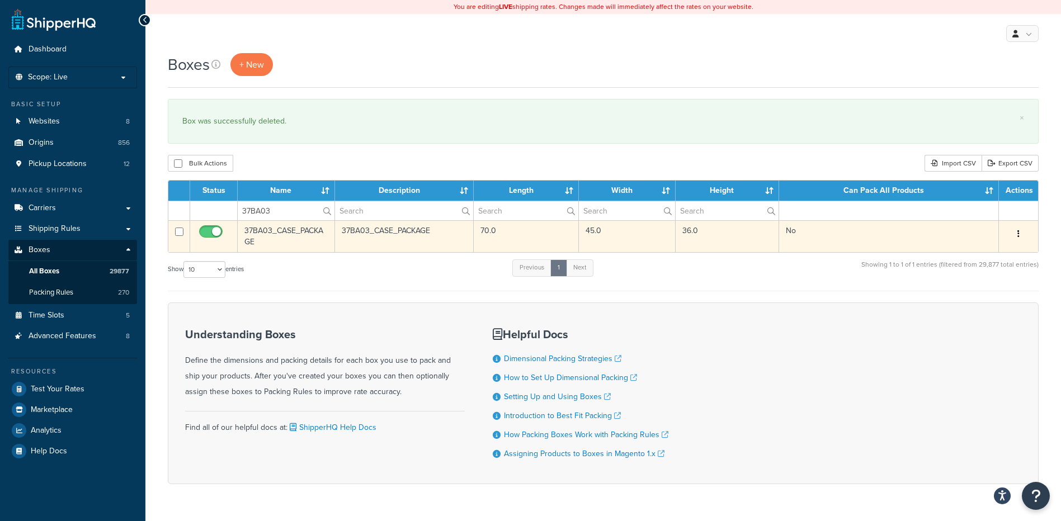
click at [1015, 227] on button "button" at bounding box center [1019, 234] width 16 height 18
click at [982, 298] on link "Delete" at bounding box center [982, 301] width 88 height 23
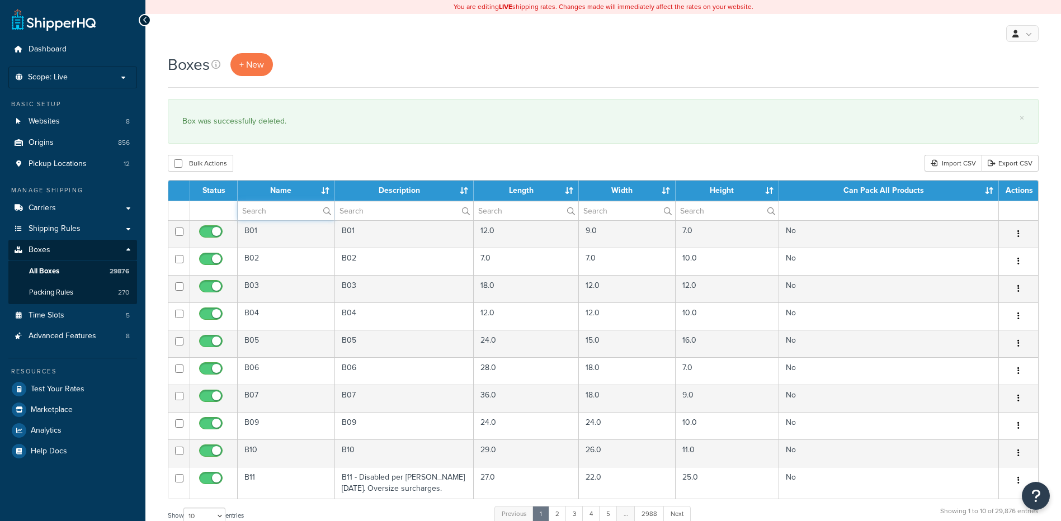
click at [274, 214] on input "text" at bounding box center [286, 210] width 97 height 19
paste input "37BA28"
type input "37BA28"
click at [321, 154] on div "Boxes + New × Box was successfully deleted. Bulk Actions Duplicate Delete Impor…" at bounding box center [603, 411] width 916 height 717
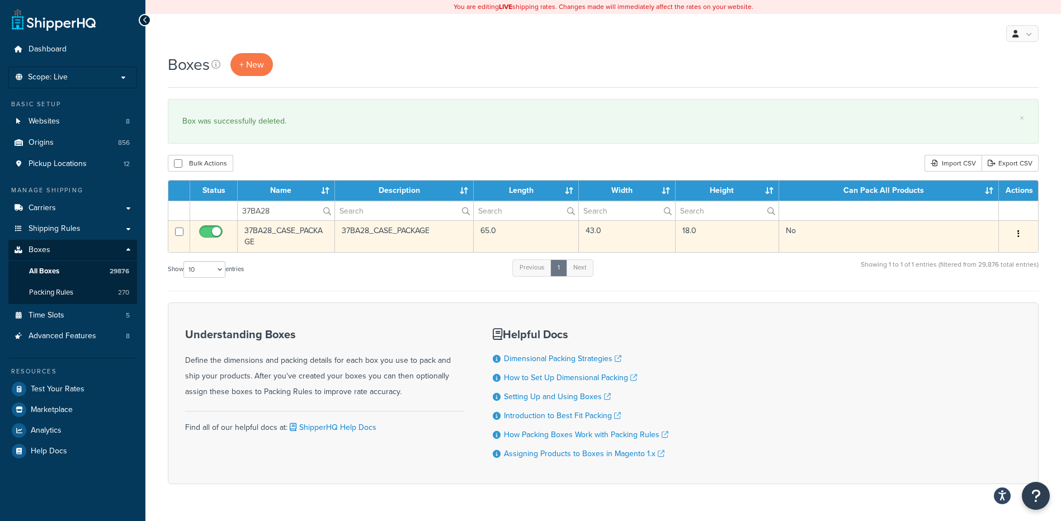
click at [1019, 230] on icon "button" at bounding box center [1019, 234] width 2 height 8
click at [974, 300] on link "Delete" at bounding box center [982, 301] width 88 height 23
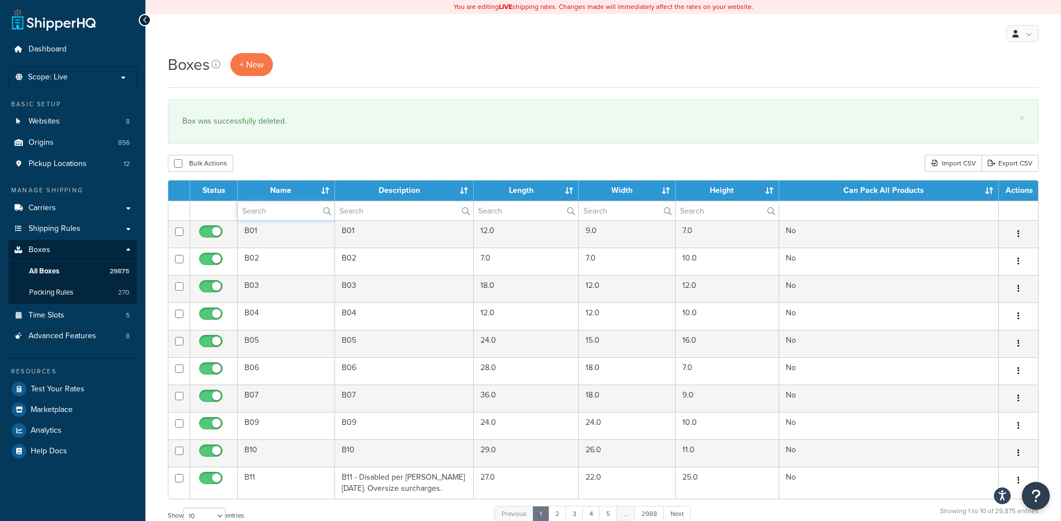
click at [274, 208] on input "text" at bounding box center [286, 210] width 97 height 19
paste input "37BA29"
type input "37BA29"
click at [297, 156] on div "Bulk Actions Duplicate Delete Import CSV Export CSV" at bounding box center [603, 163] width 871 height 17
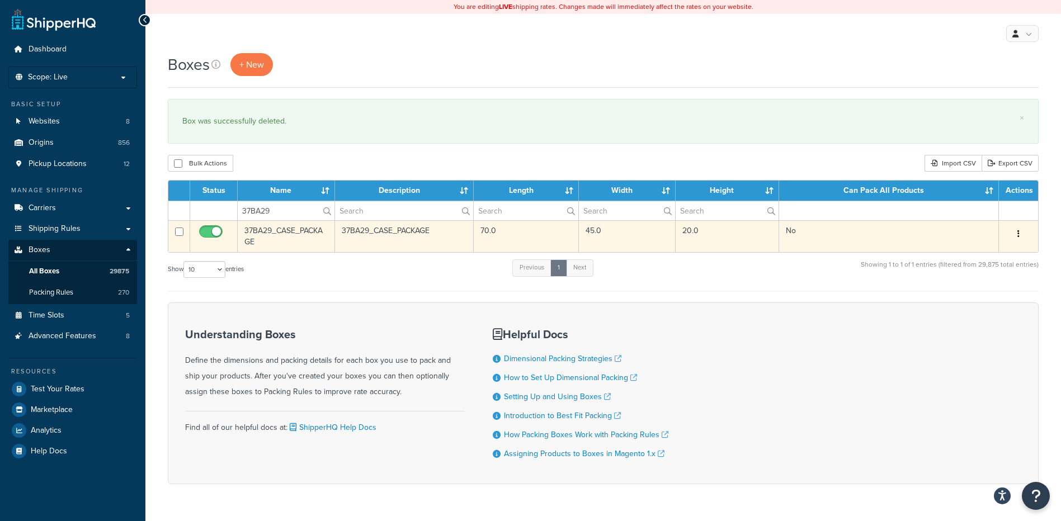
click at [1015, 236] on button "button" at bounding box center [1019, 234] width 16 height 18
click at [968, 300] on link "Delete" at bounding box center [982, 301] width 88 height 23
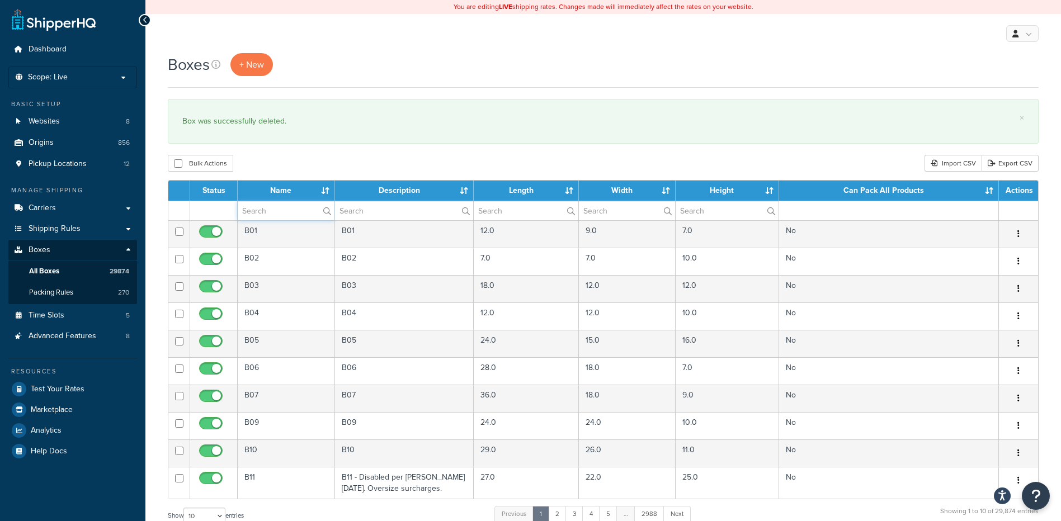
click at [285, 210] on input "text" at bounding box center [286, 210] width 97 height 19
paste input "37BA30"
type input "37BA30"
click at [290, 156] on div "Bulk Actions Duplicate [GEOGRAPHIC_DATA] Import CSV Export CSV" at bounding box center [603, 163] width 871 height 17
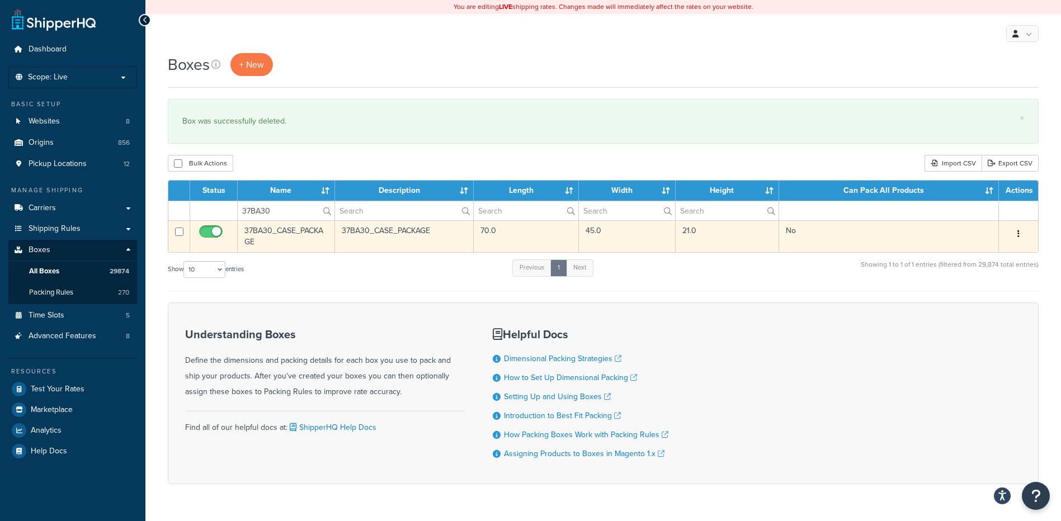
click at [1019, 232] on icon "button" at bounding box center [1019, 234] width 2 height 8
click at [971, 305] on link "Delete" at bounding box center [982, 301] width 88 height 23
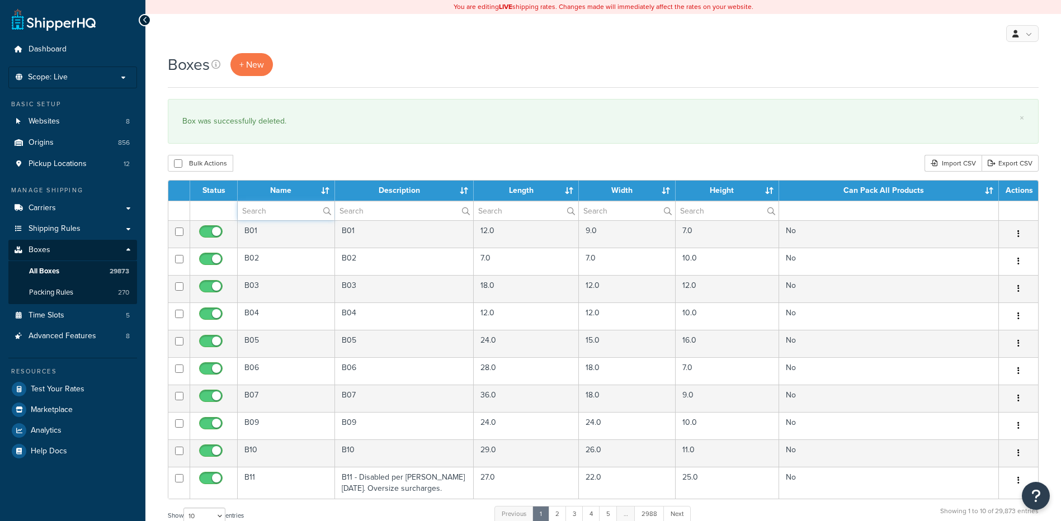
click at [275, 218] on input "text" at bounding box center [286, 210] width 97 height 19
paste input "37BA31"
type input "37BA31"
click at [302, 159] on div "Bulk Actions Duplicate [GEOGRAPHIC_DATA] Import CSV Export CSV" at bounding box center [603, 163] width 871 height 17
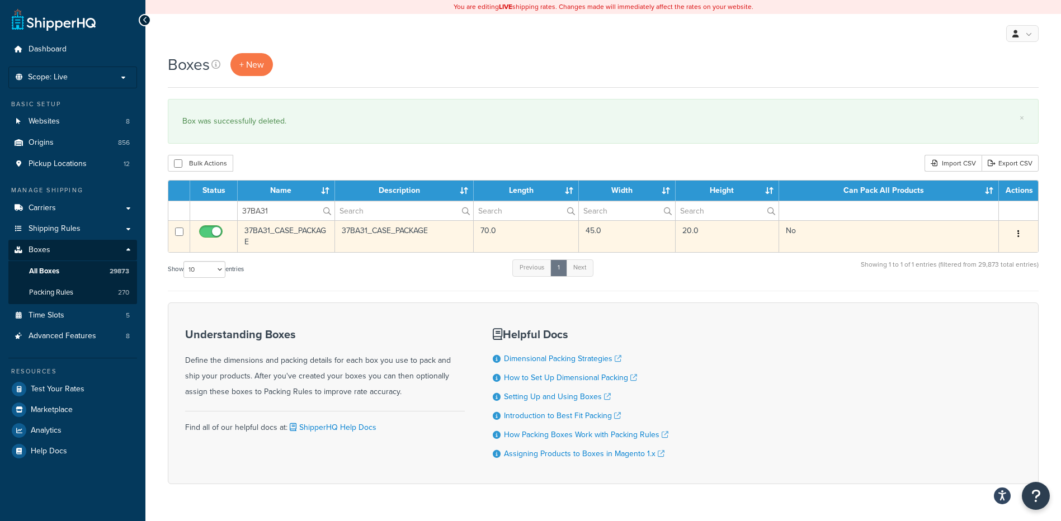
click at [1017, 237] on button "button" at bounding box center [1019, 234] width 16 height 18
click at [967, 311] on link "Delete" at bounding box center [982, 301] width 88 height 23
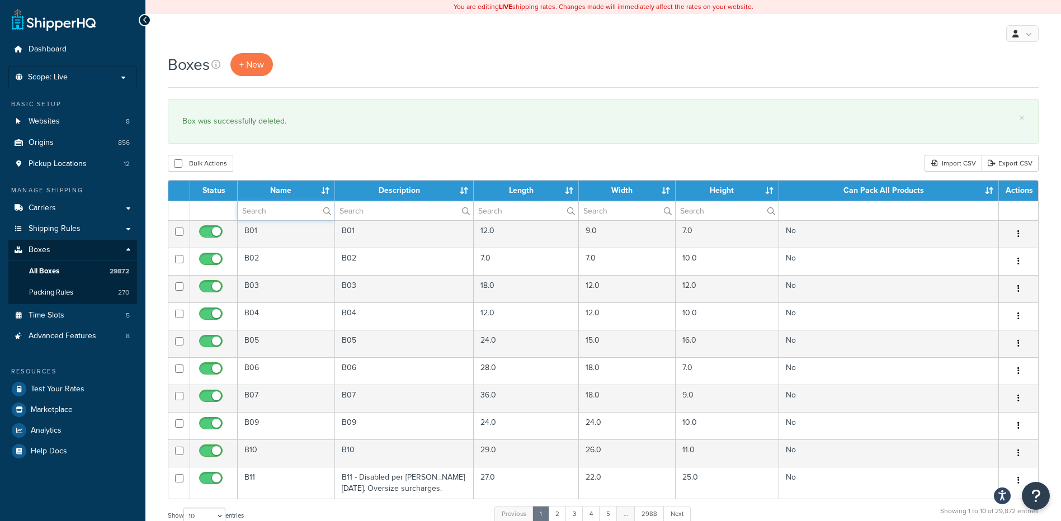
click at [252, 214] on input "text" at bounding box center [286, 210] width 97 height 19
paste input "37BA91"
type input "37BA91"
click at [272, 142] on div "× Box was successfully deleted." at bounding box center [603, 121] width 871 height 45
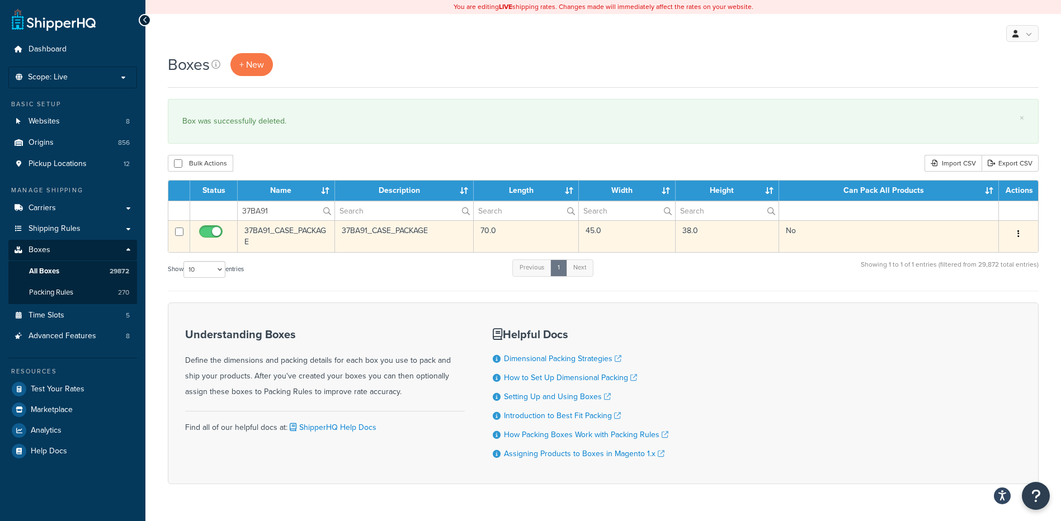
click at [1012, 233] on button "button" at bounding box center [1019, 234] width 16 height 18
click at [952, 304] on link "Delete" at bounding box center [982, 301] width 88 height 23
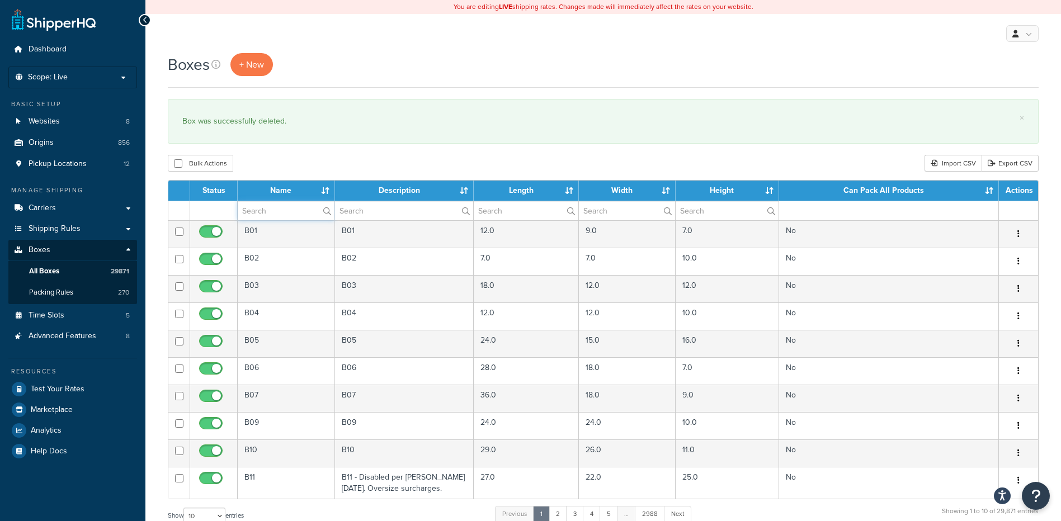
click at [269, 213] on input "text" at bounding box center [286, 210] width 97 height 19
paste input "37BB16"
type input "37BB16"
click at [297, 157] on div "Bulk Actions Duplicate Delete Import CSV Export CSV" at bounding box center [603, 163] width 871 height 17
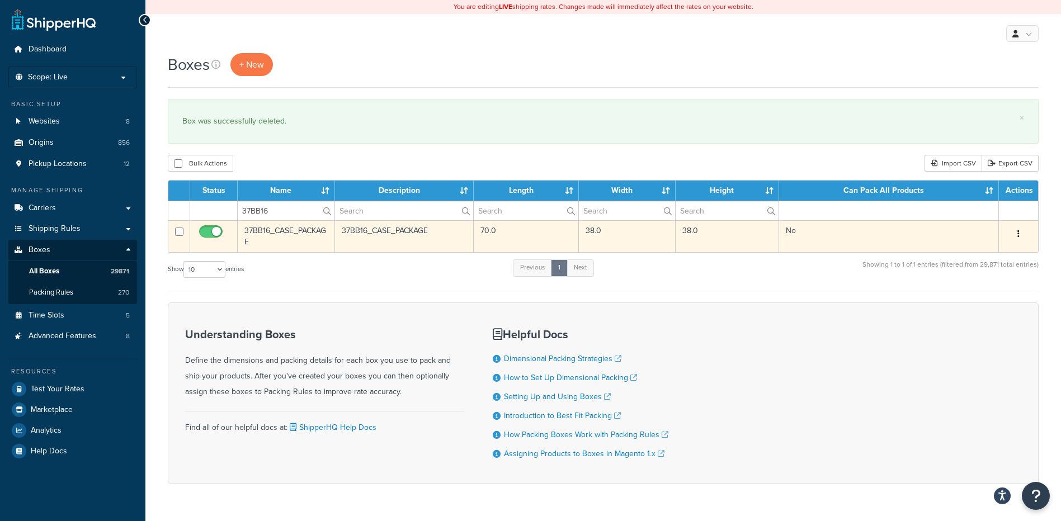
click at [1018, 237] on icon "button" at bounding box center [1019, 234] width 2 height 8
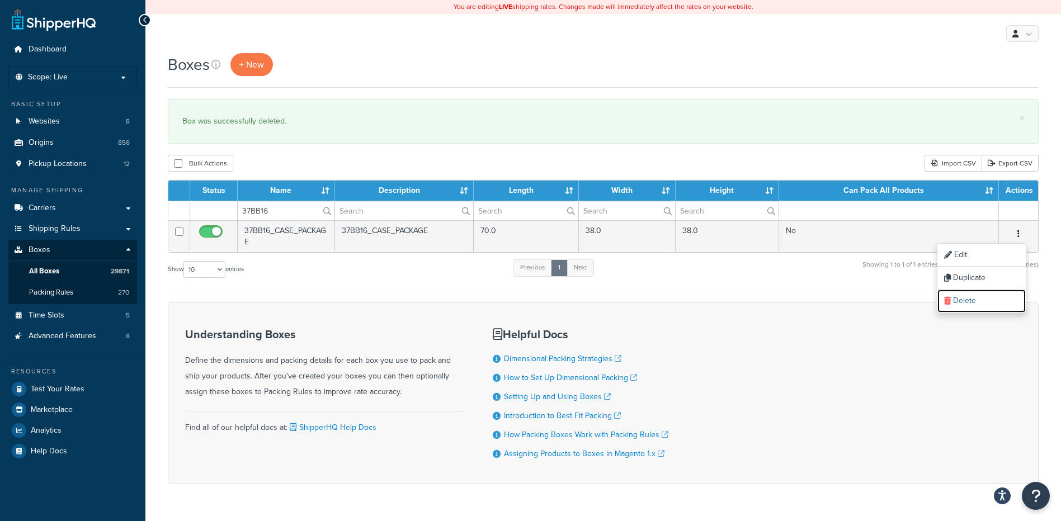
click at [978, 306] on link "Delete" at bounding box center [982, 301] width 88 height 23
